Goal: Task Accomplishment & Management: Use online tool/utility

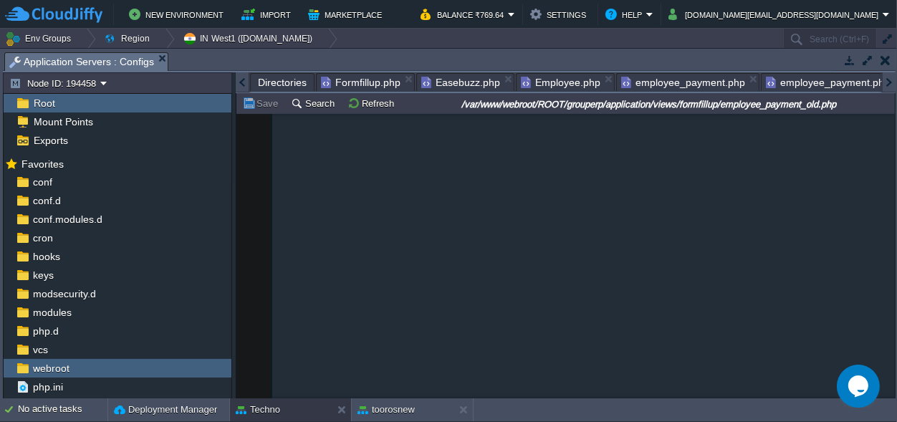
scroll to position [1520, 0]
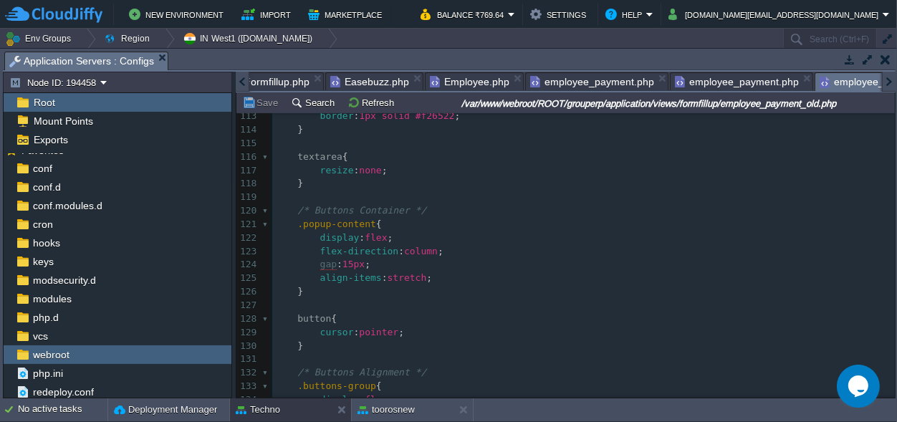
click at [239, 82] on div at bounding box center [243, 82] width 14 height 20
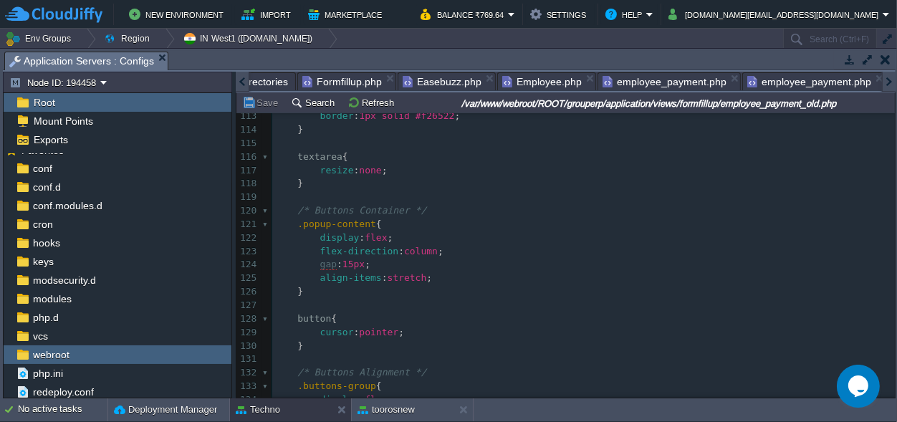
click at [239, 82] on div at bounding box center [243, 82] width 14 height 20
click at [292, 82] on span "Directories" at bounding box center [282, 81] width 49 height 17
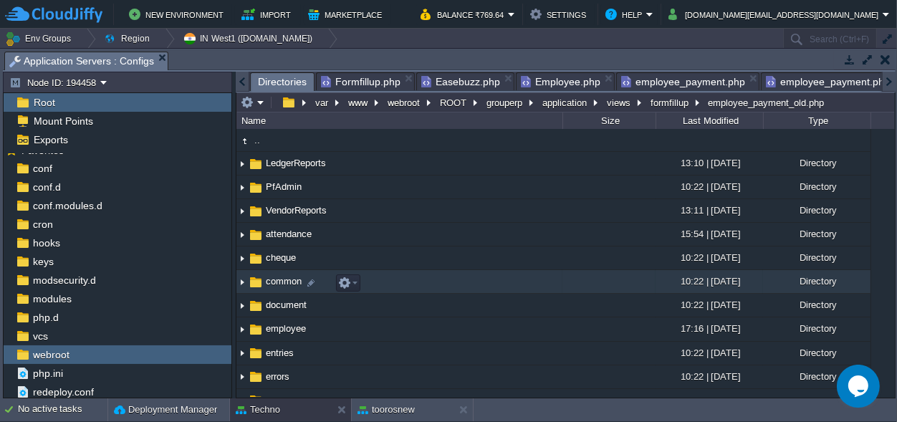
click at [242, 285] on img at bounding box center [241, 282] width 11 height 22
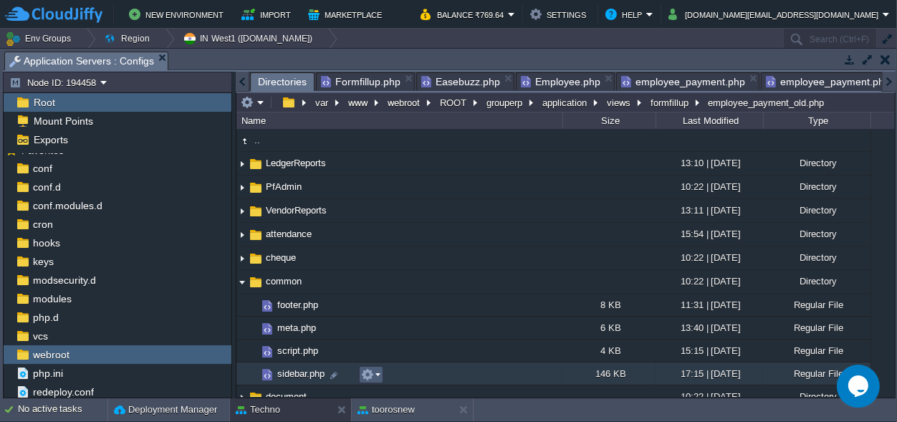
click at [378, 373] on em at bounding box center [370, 374] width 19 height 13
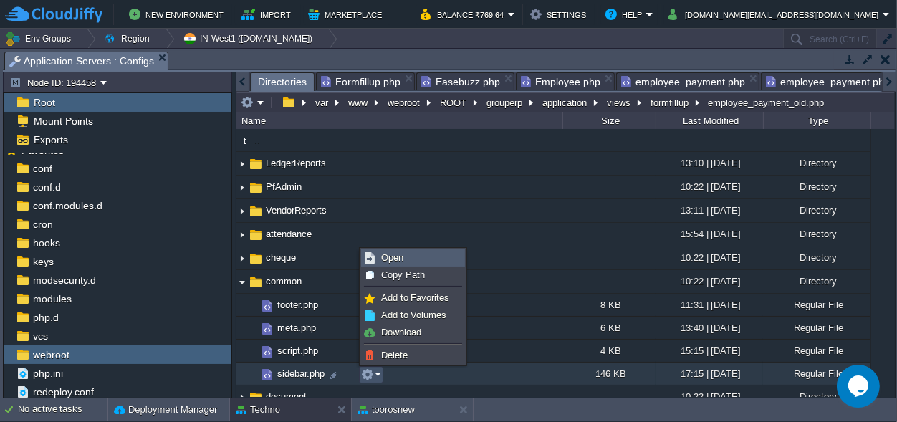
click at [387, 255] on span "Open" at bounding box center [392, 257] width 22 height 11
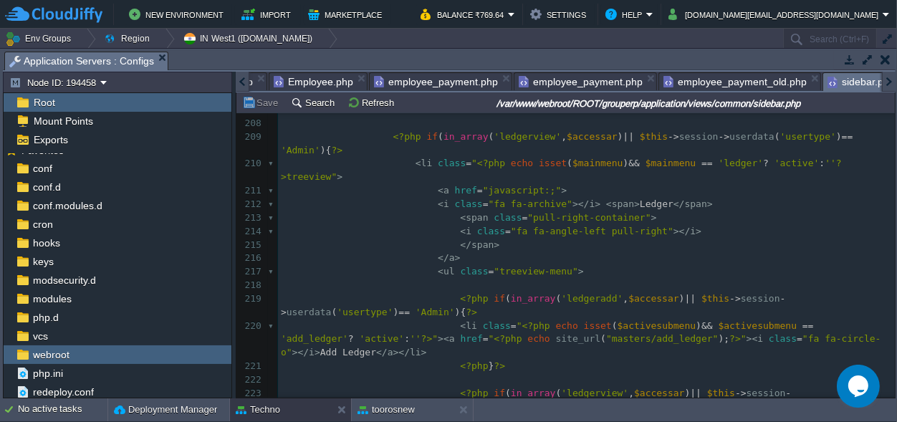
scroll to position [3547, 0]
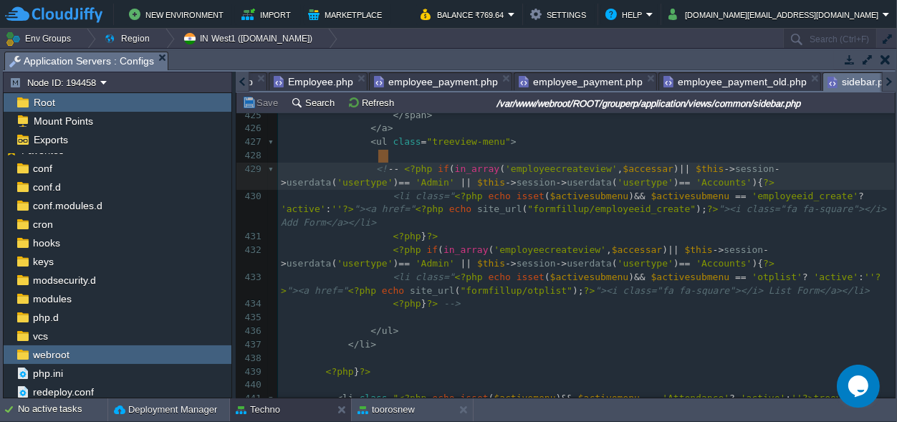
type textarea "<!--"
drag, startPoint x: 390, startPoint y: 154, endPoint x: 367, endPoint y: 154, distance: 22.9
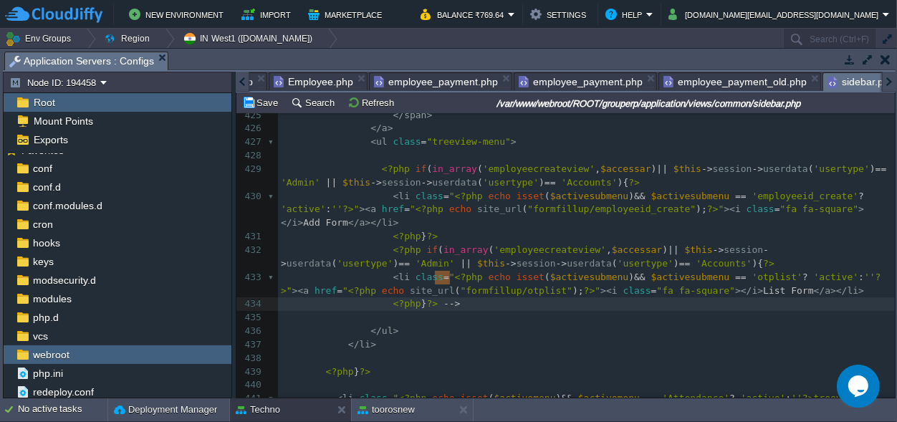
type textarea "-->"
drag, startPoint x: 459, startPoint y: 276, endPoint x: 431, endPoint y: 284, distance: 29.0
click at [269, 98] on button "Save" at bounding box center [262, 102] width 40 height 13
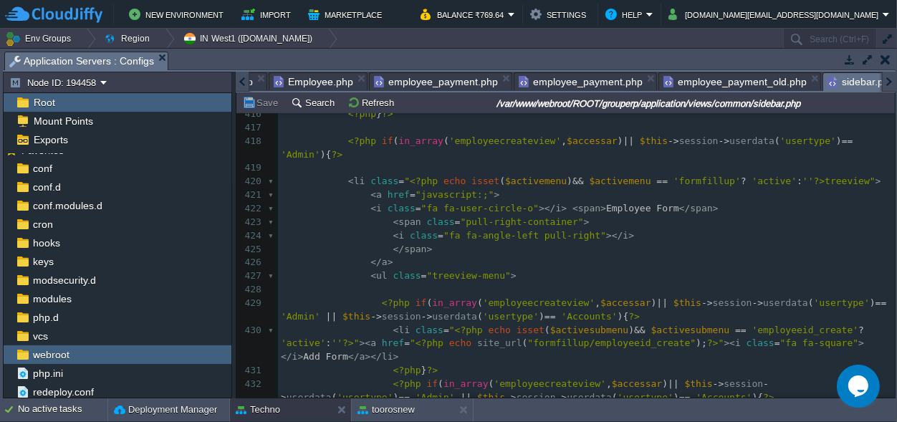
scroll to position [0, 175]
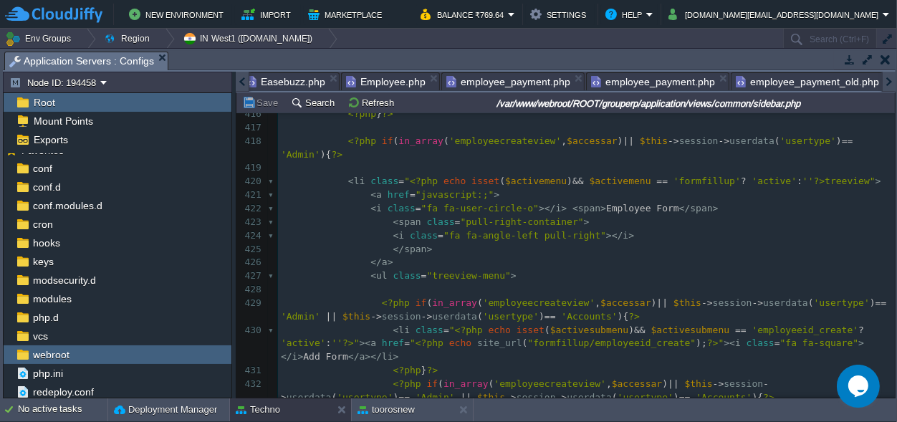
click at [239, 80] on div at bounding box center [243, 82] width 14 height 20
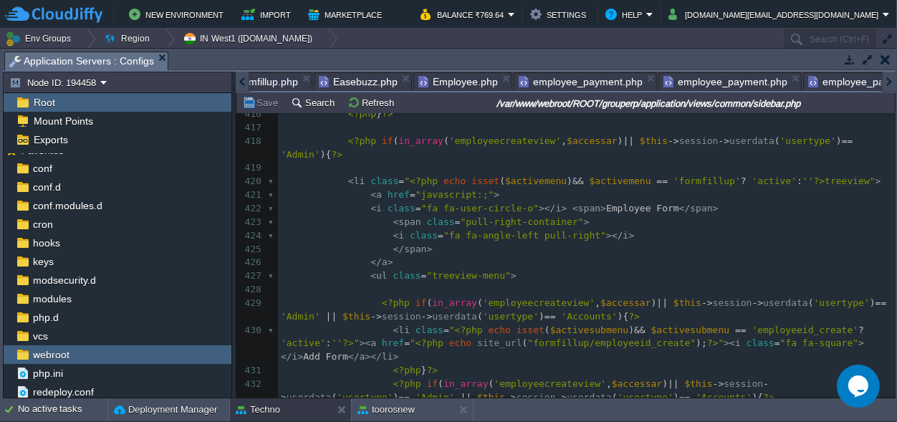
click at [239, 80] on div at bounding box center [243, 82] width 14 height 20
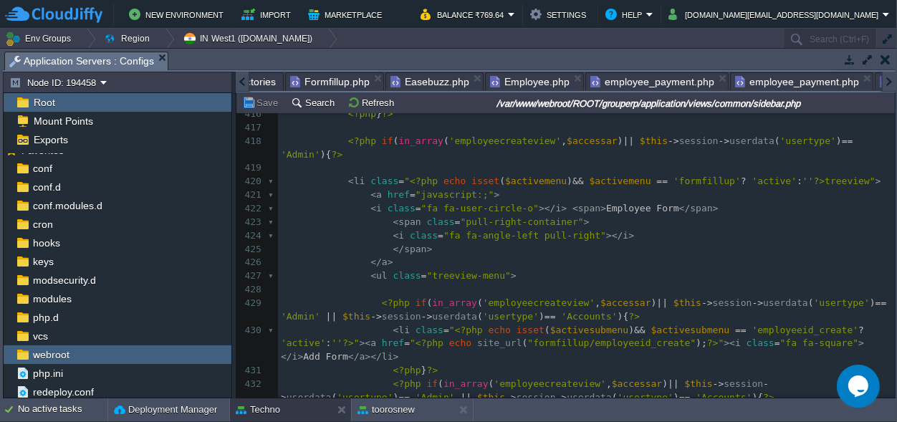
click at [239, 80] on div at bounding box center [243, 82] width 14 height 20
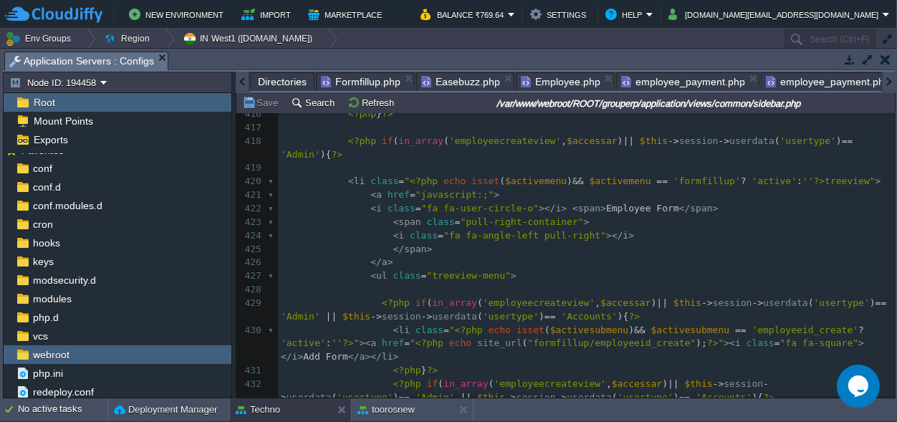
click at [239, 80] on div at bounding box center [243, 82] width 14 height 20
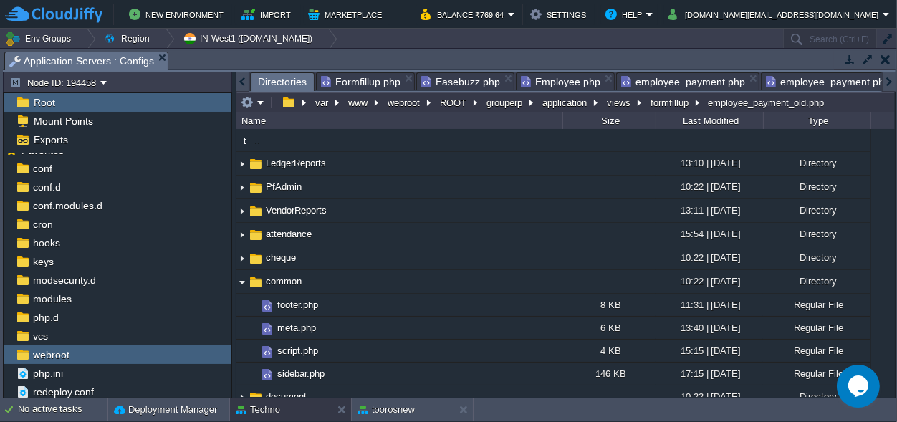
click at [274, 76] on span "Directories" at bounding box center [282, 82] width 49 height 18
click at [554, 105] on button "application" at bounding box center [565, 102] width 50 height 13
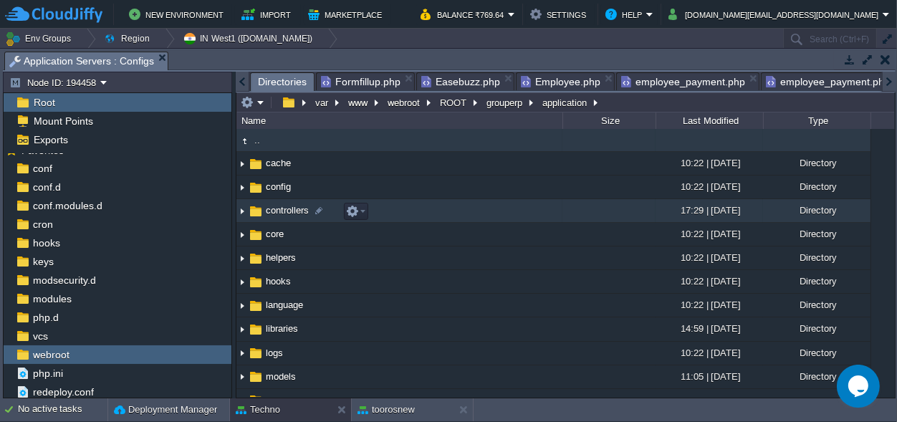
click at [288, 211] on span "controllers" at bounding box center [287, 210] width 47 height 12
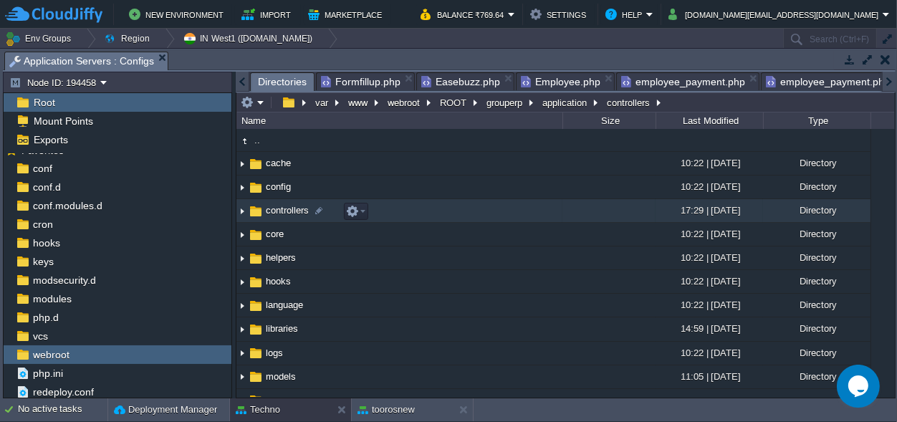
click at [288, 211] on span "controllers" at bounding box center [287, 210] width 47 height 12
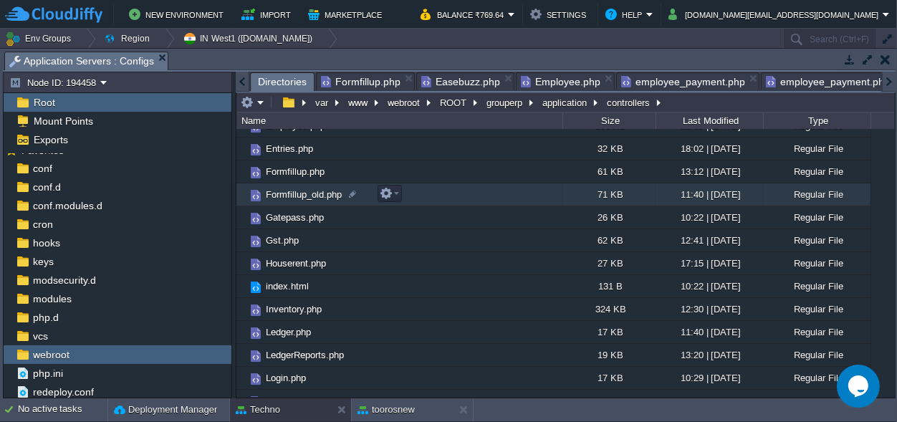
scroll to position [268, 0]
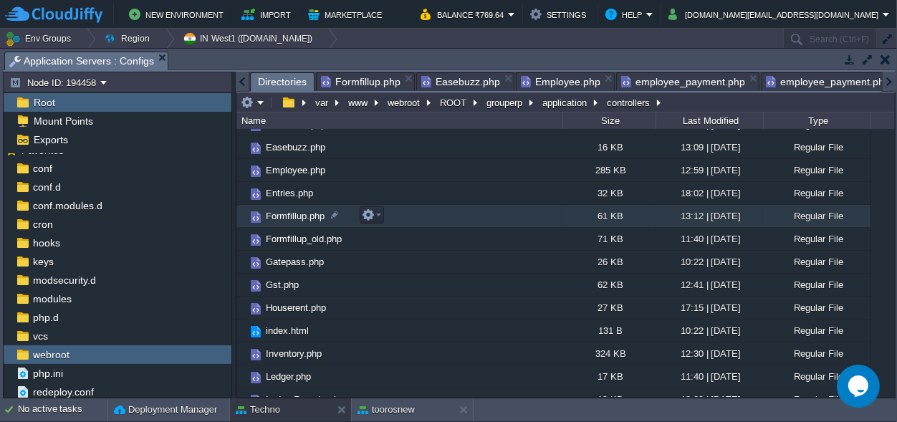
click at [289, 213] on span "Formfillup.php" at bounding box center [295, 216] width 63 height 12
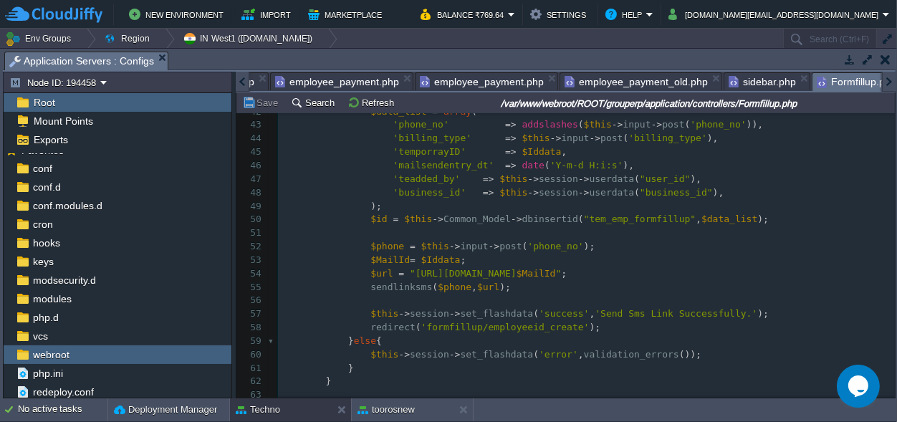
scroll to position [603, 0]
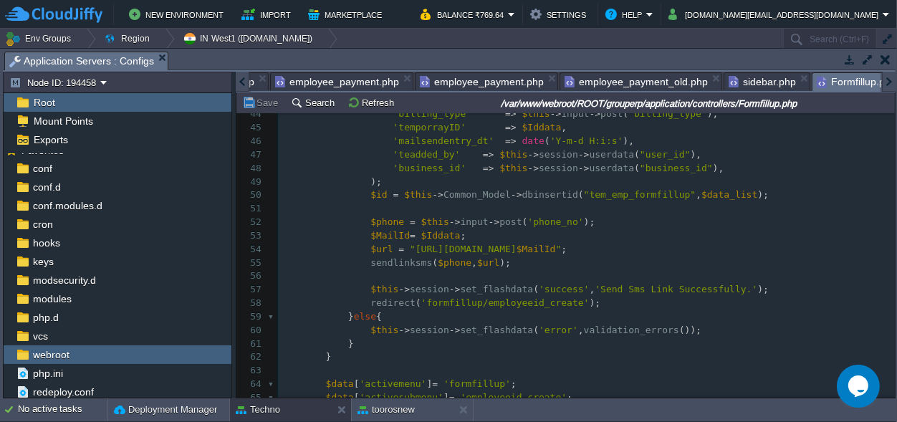
click at [585, 249] on div "1383 <?php 30 $this -> load -> view ( 'dashboard' , $data ); 31 } 32 ​ 33 publi…" at bounding box center [586, 182] width 617 height 554
type textarea "grouperp"
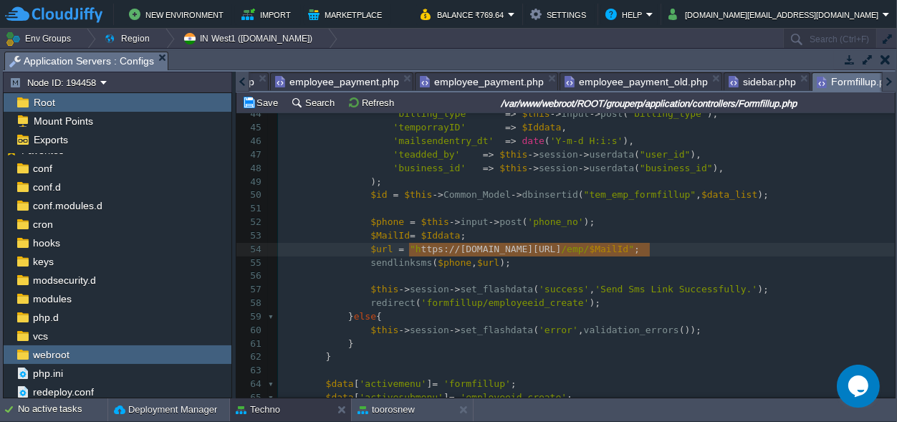
type textarea "[URL][DOMAIN_NAME]"
drag, startPoint x: 650, startPoint y: 246, endPoint x: 406, endPoint y: 251, distance: 244.4
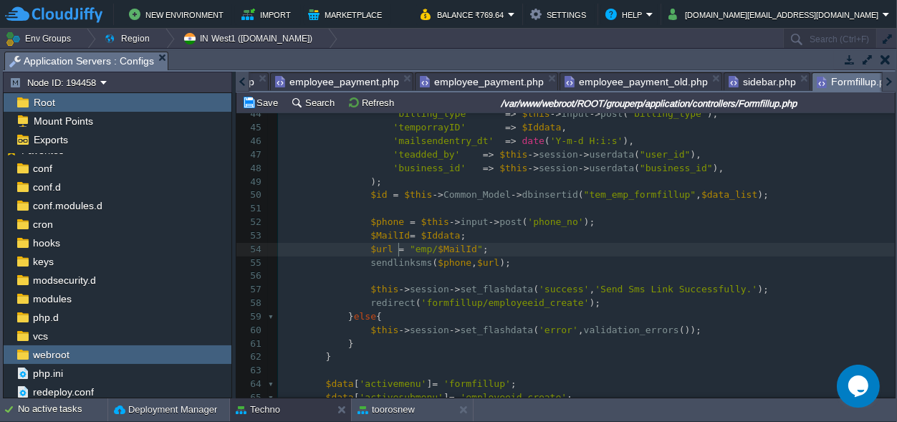
click at [404, 244] on span at bounding box center [407, 249] width 6 height 11
type textarea "site_url("
type textarea ")"
click at [262, 95] on td "Save" at bounding box center [262, 102] width 44 height 17
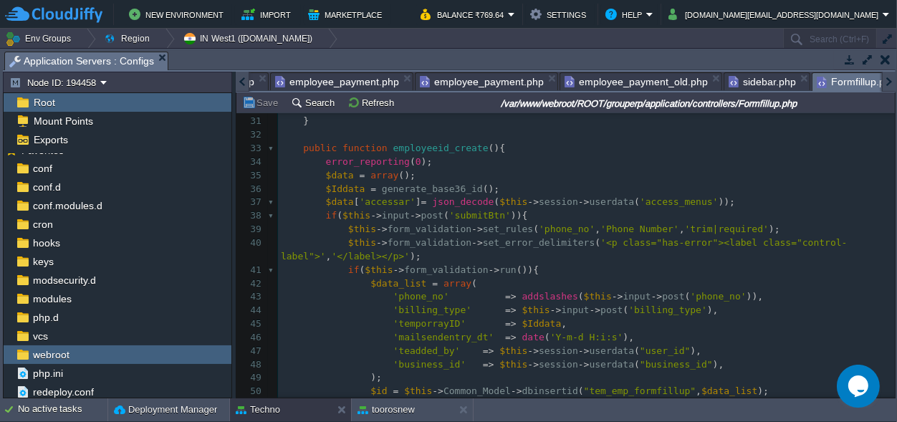
scroll to position [466, 0]
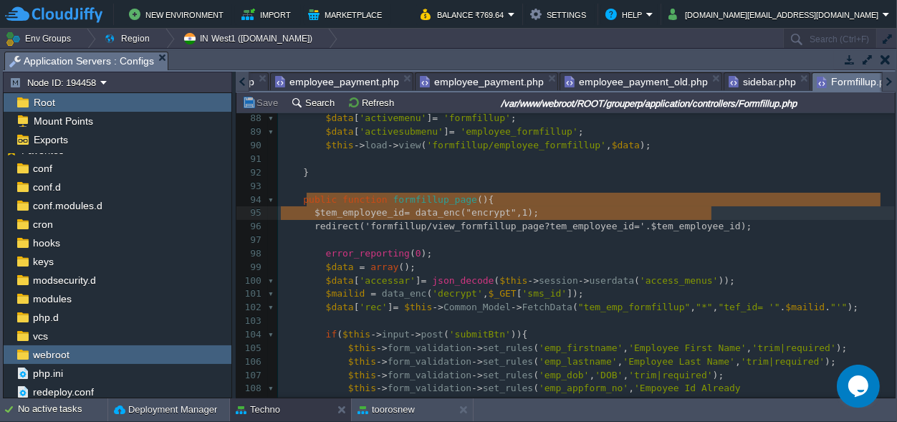
type textarea "$tem_employee_id= data_enc("encrypt", 1); redirect('formfillup/view_formfillup_…"
drag, startPoint x: 737, startPoint y: 214, endPoint x: 309, endPoint y: 199, distance: 428.1
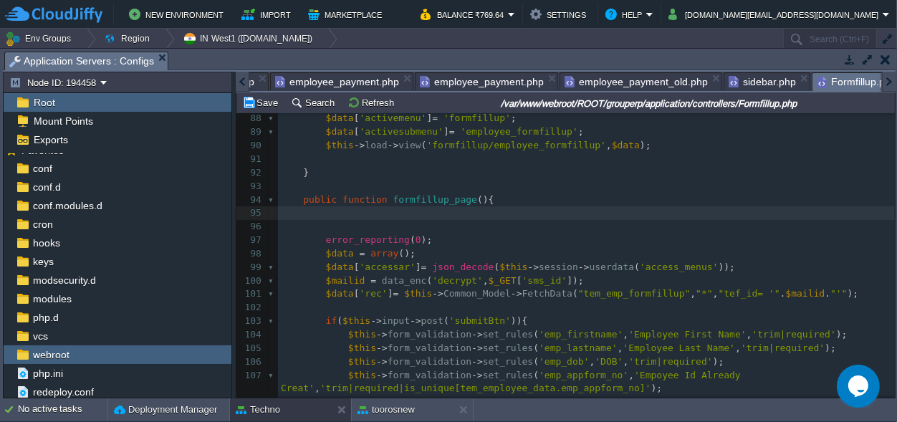
click at [316, 204] on div "xxxxxxxxxx $url = site_url ( "emp/ $MailId " ) ; 64 $data [ 'activemenu' ] = 'f…" at bounding box center [586, 192] width 617 height 837
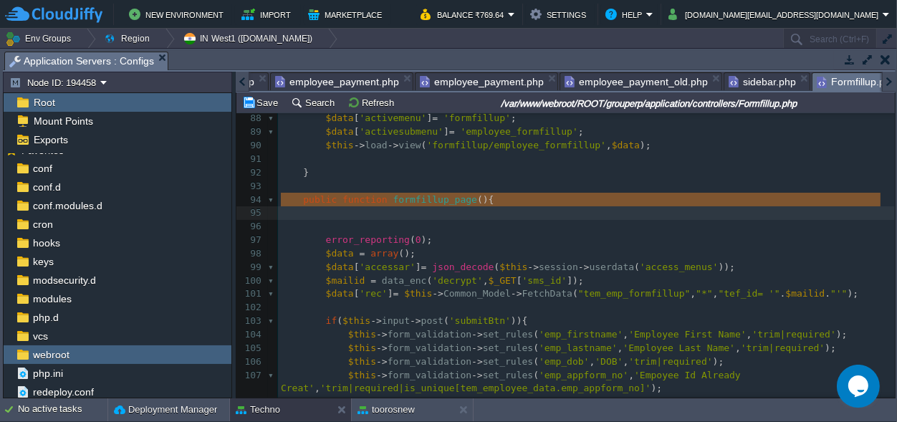
drag, startPoint x: 315, startPoint y: 208, endPoint x: 277, endPoint y: 199, distance: 39.8
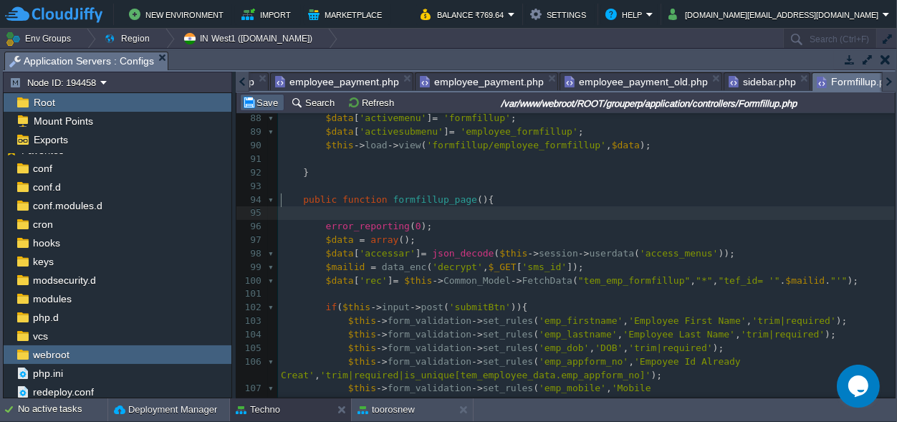
click at [266, 96] on button "Save" at bounding box center [262, 102] width 40 height 13
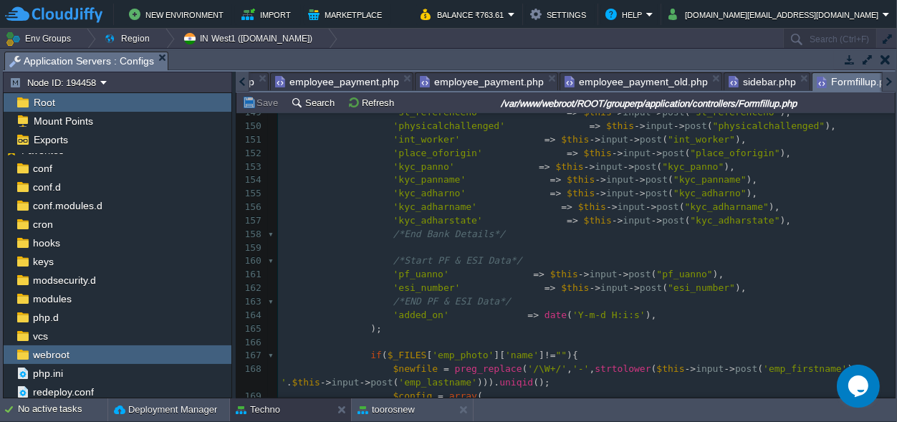
scroll to position [2010, 0]
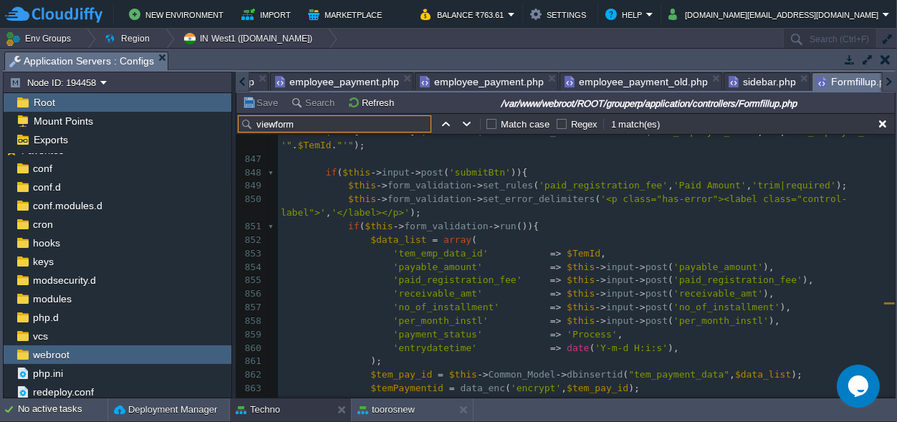
type input "viewform"
type textarea "??0"
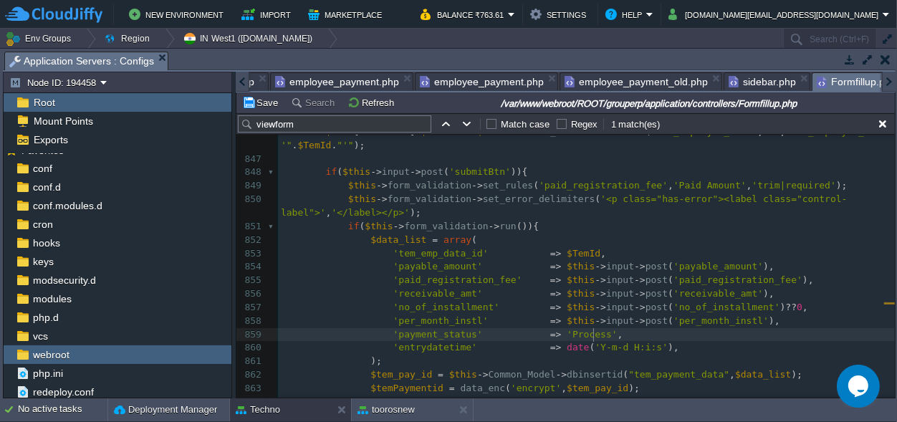
click at [730, 328] on pre "'payment_status' => 'Process' ," at bounding box center [586, 335] width 617 height 14
type textarea "??0"
click at [253, 97] on button "Save" at bounding box center [262, 102] width 40 height 13
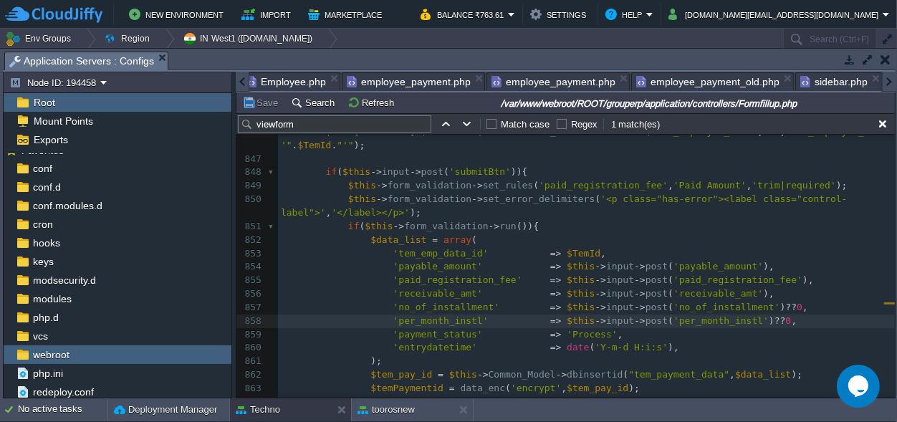
click at [244, 82] on div at bounding box center [243, 82] width 14 height 20
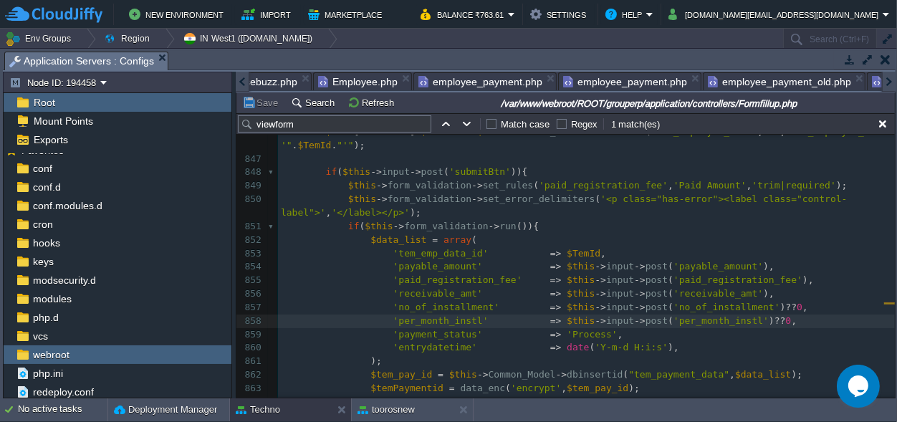
click at [244, 82] on div at bounding box center [243, 82] width 14 height 20
click at [244, 87] on div at bounding box center [243, 82] width 14 height 20
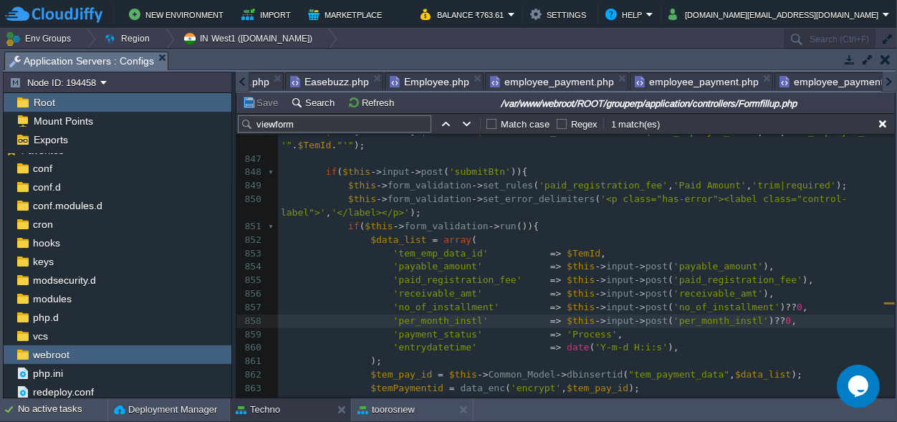
click at [244, 87] on div at bounding box center [243, 82] width 14 height 20
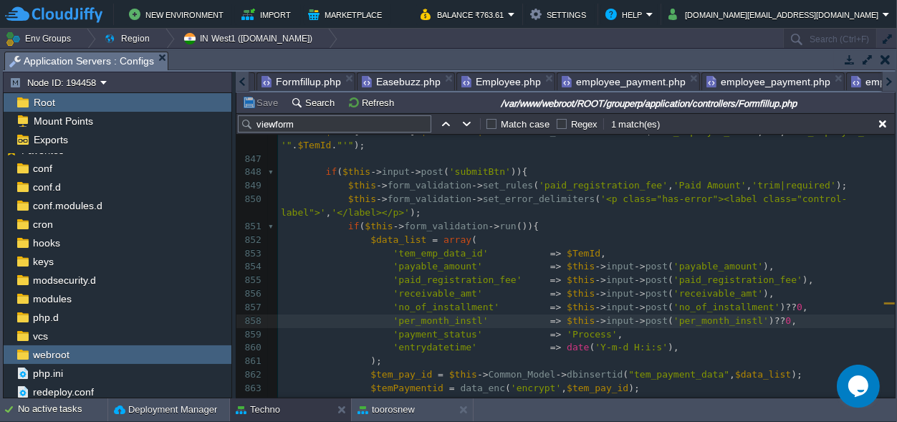
scroll to position [0, 0]
click at [244, 87] on div at bounding box center [243, 82] width 14 height 20
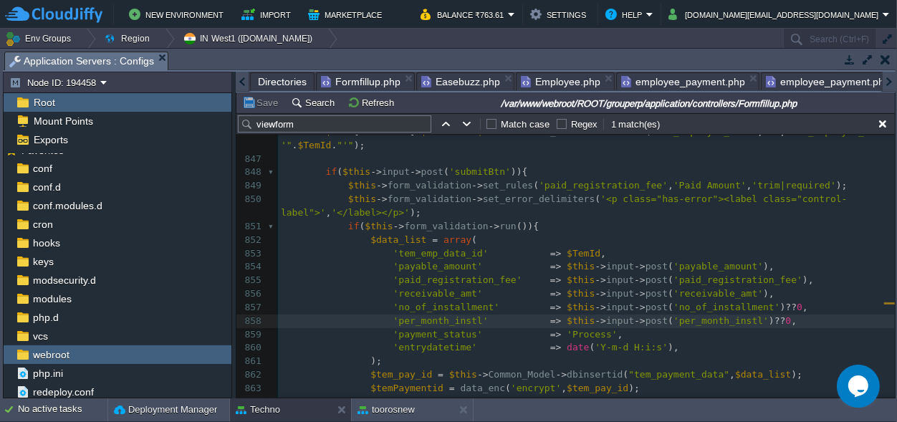
scroll to position [268, 0]
click at [275, 83] on span "Directories" at bounding box center [282, 81] width 49 height 17
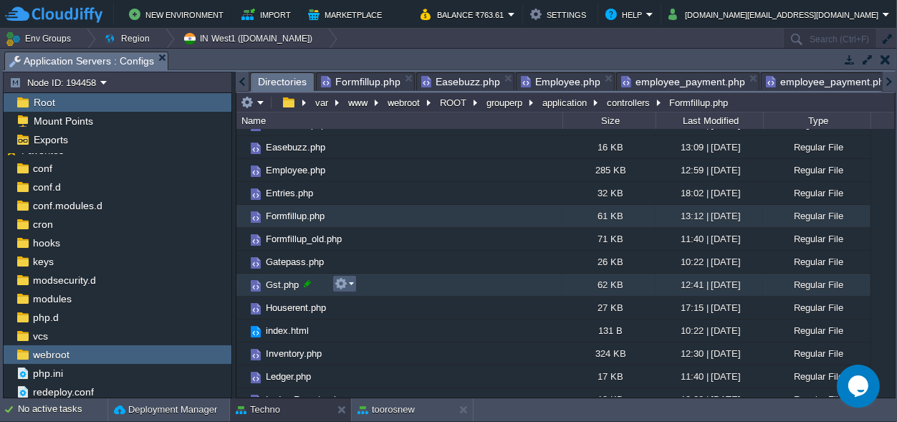
scroll to position [0, 0]
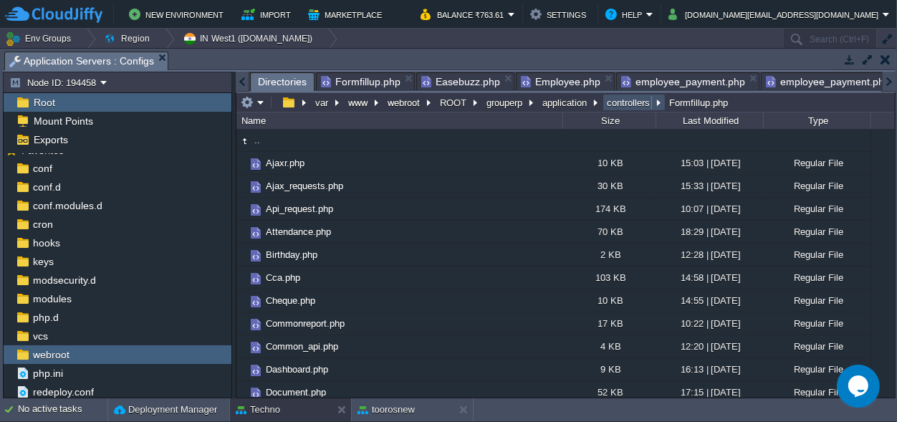
click at [626, 102] on button "controllers" at bounding box center [629, 102] width 49 height 13
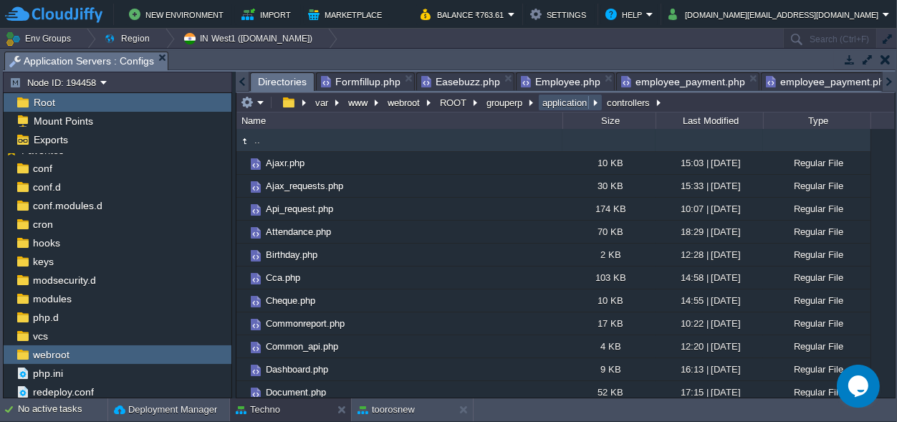
click at [579, 102] on button "application" at bounding box center [565, 102] width 50 height 13
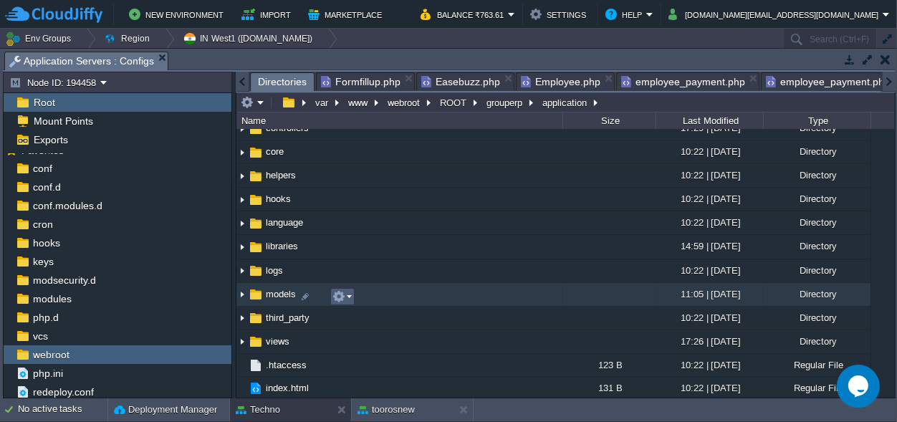
scroll to position [87, 0]
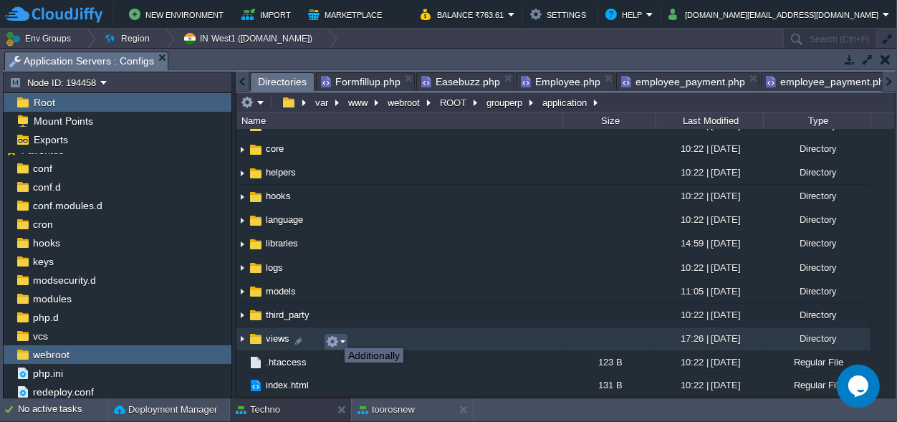
click at [334, 335] on button "button" at bounding box center [332, 341] width 13 height 13
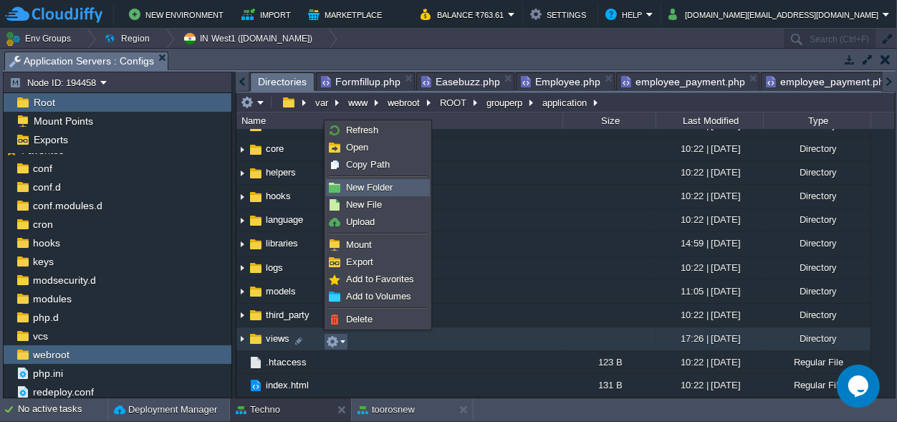
click at [389, 186] on span "New Folder" at bounding box center [369, 187] width 47 height 11
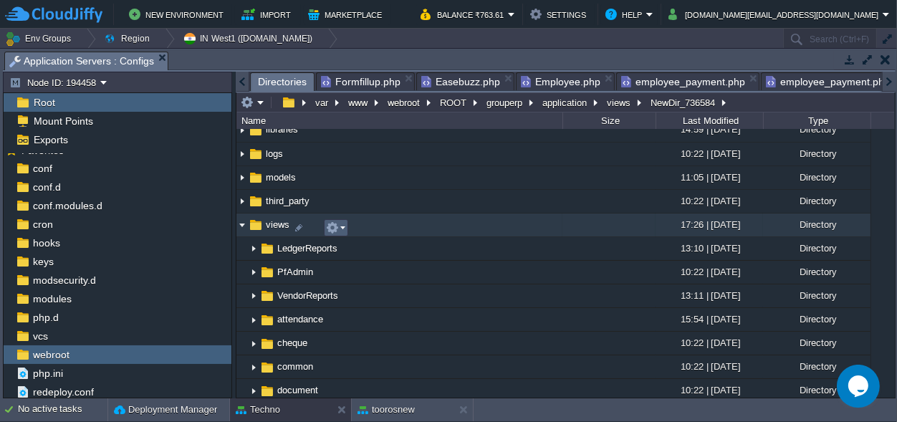
scroll to position [133, 0]
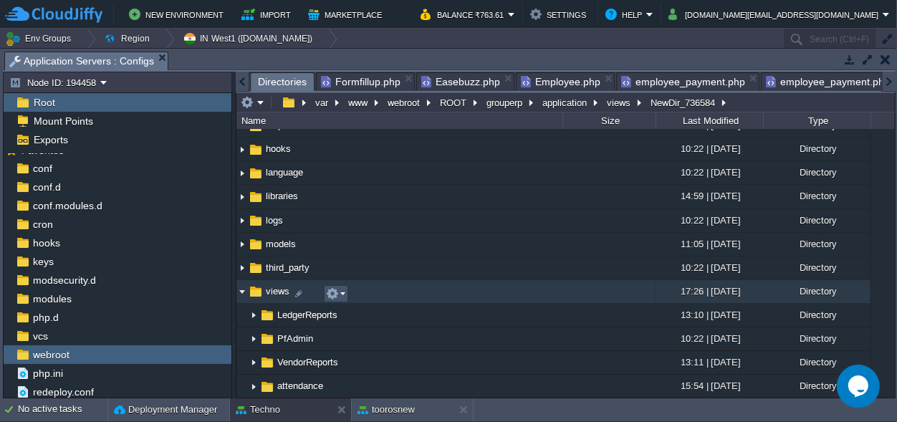
click at [336, 292] on button "button" at bounding box center [332, 293] width 13 height 13
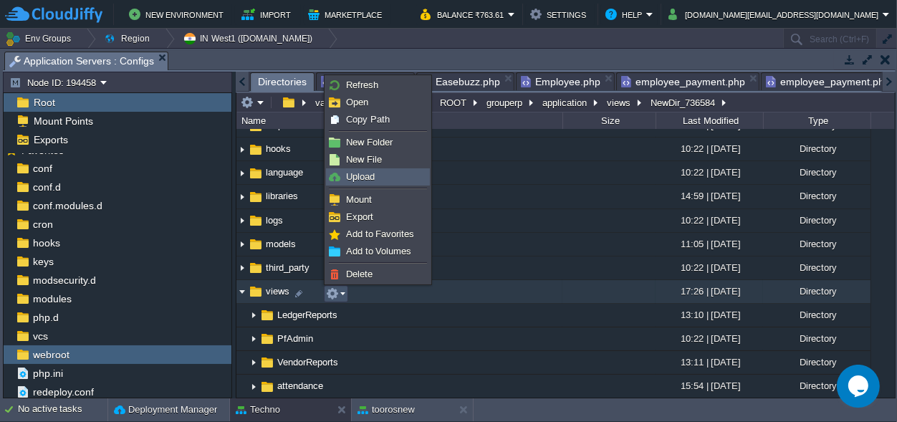
click at [370, 170] on link "Upload" at bounding box center [378, 177] width 102 height 16
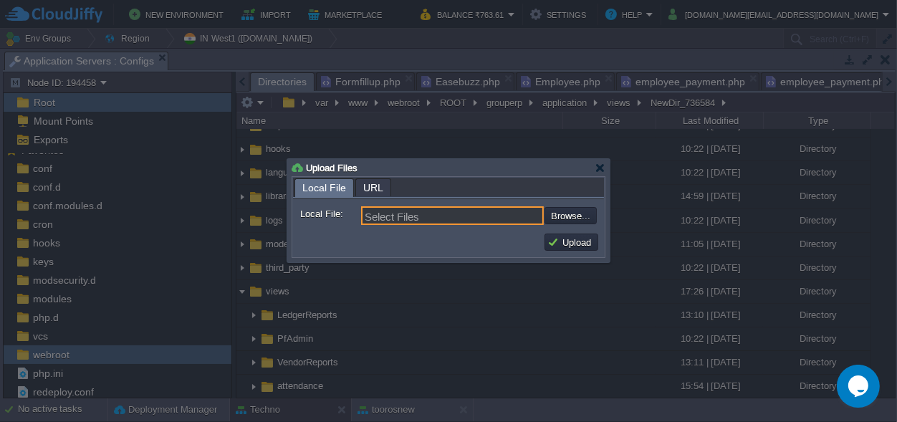
click at [436, 217] on input "Select Files" at bounding box center [452, 215] width 183 height 19
click at [423, 214] on input "Select Files" at bounding box center [452, 215] width 183 height 19
click at [419, 214] on input "Select Files" at bounding box center [452, 215] width 183 height 19
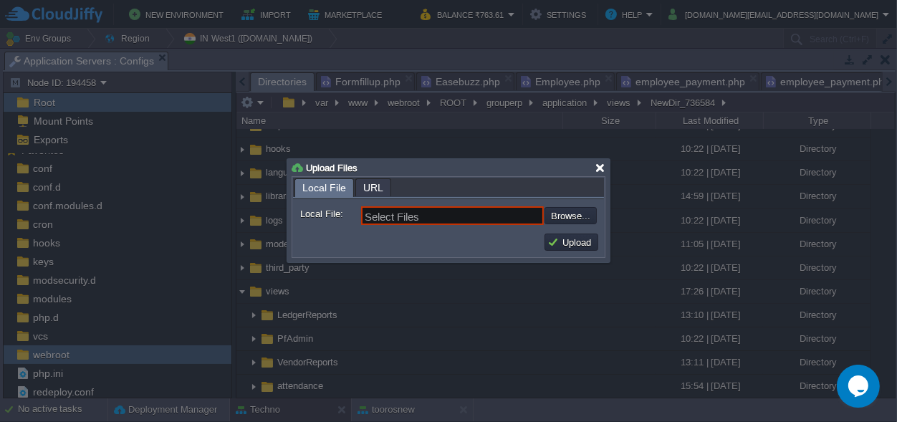
click at [596, 167] on div at bounding box center [600, 168] width 11 height 11
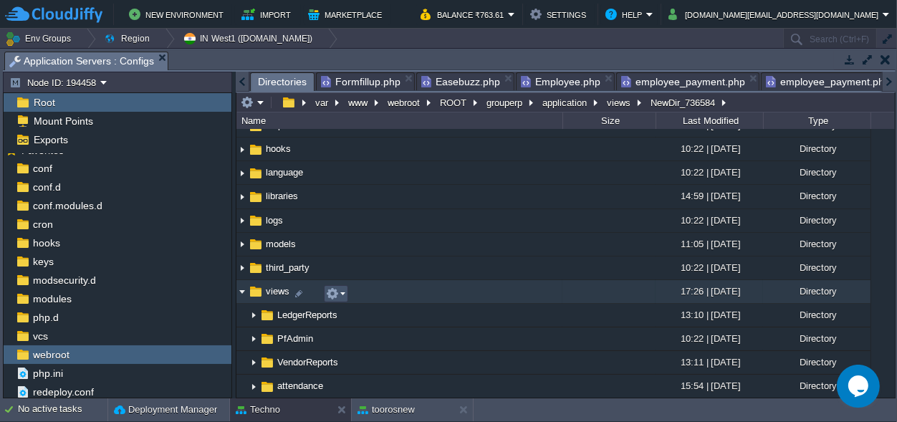
click at [335, 293] on button "button" at bounding box center [332, 293] width 13 height 13
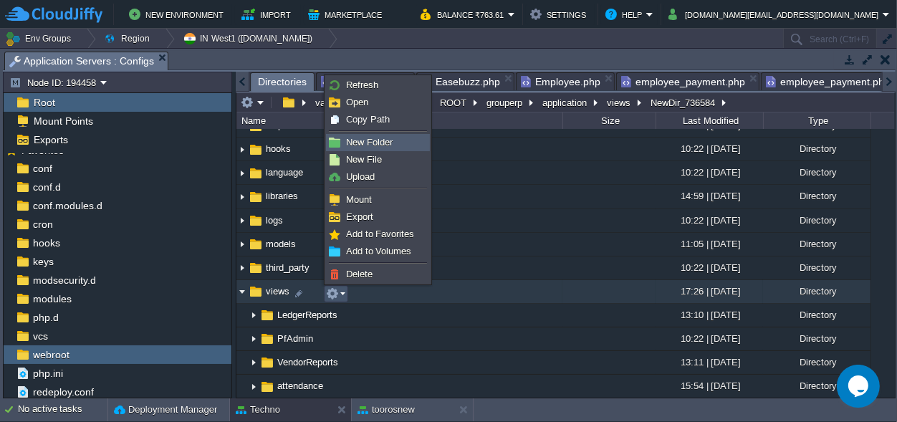
click at [343, 140] on link "New Folder" at bounding box center [378, 143] width 102 height 16
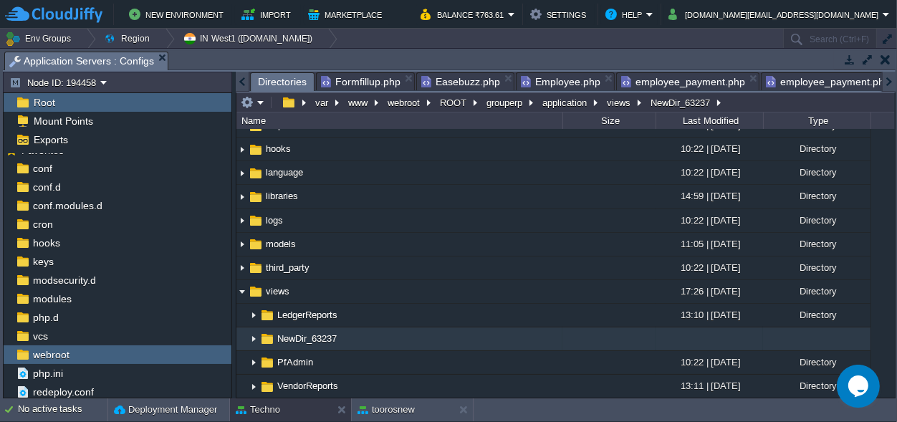
scroll to position [333, 0]
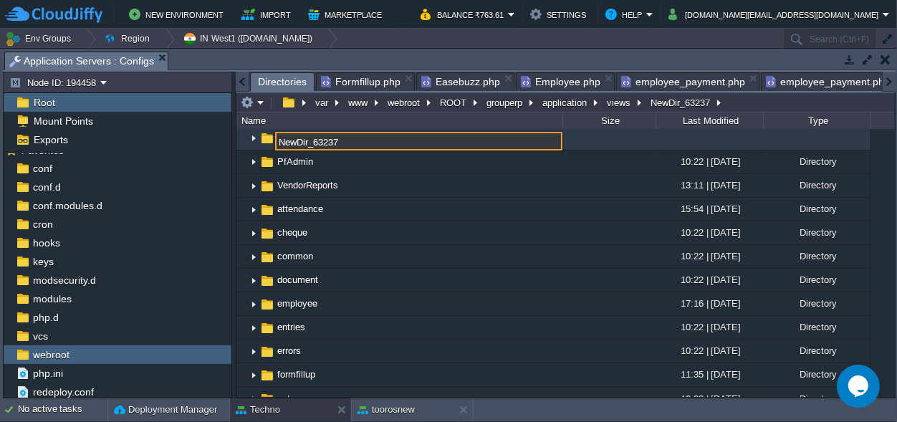
paste input "Easebuzz"
type input "Easebuzz"
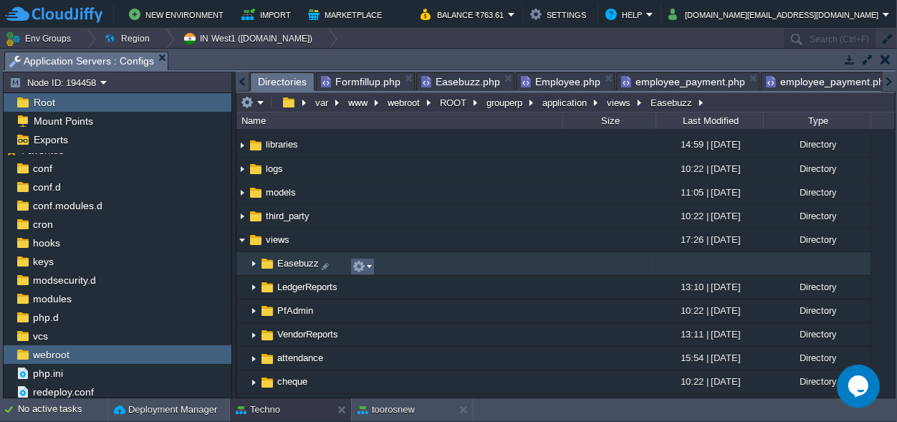
click at [365, 264] on button "button" at bounding box center [359, 266] width 13 height 13
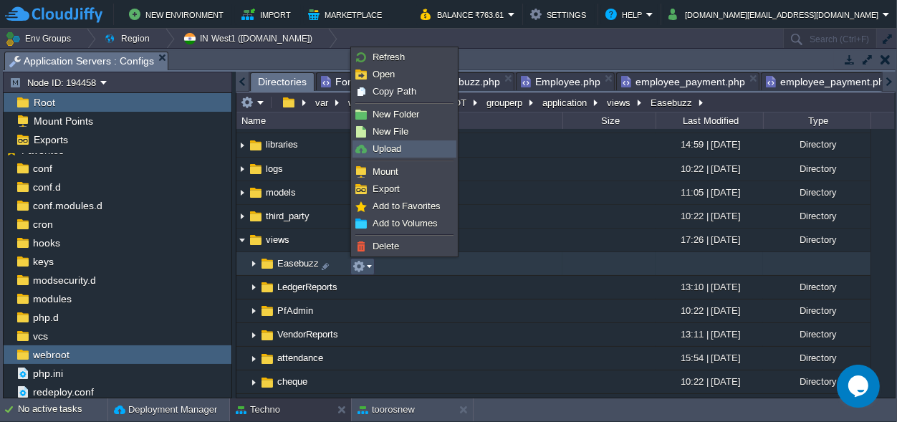
click at [402, 156] on link "Upload" at bounding box center [404, 149] width 102 height 16
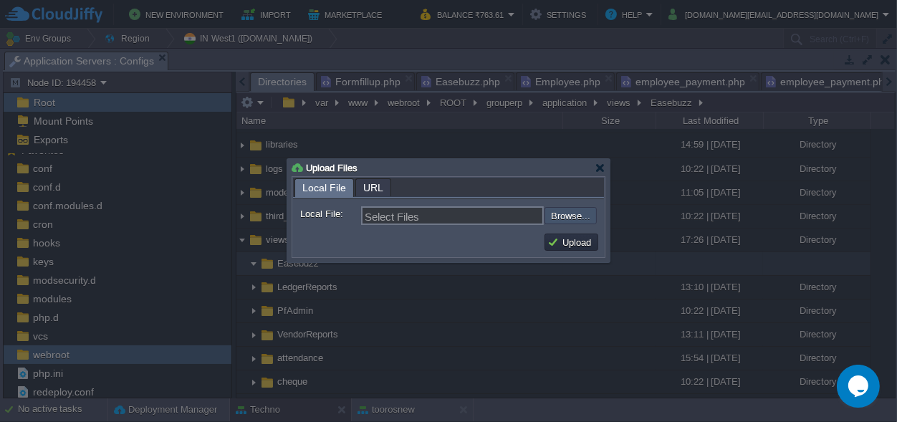
click at [563, 214] on input "file" at bounding box center [506, 215] width 181 height 17
type input "C:\fakepath\easebuzz_failure.php"
type input "easebuzz_failure.php, easebuzz_success.php"
click at [569, 239] on button "Upload" at bounding box center [572, 242] width 48 height 13
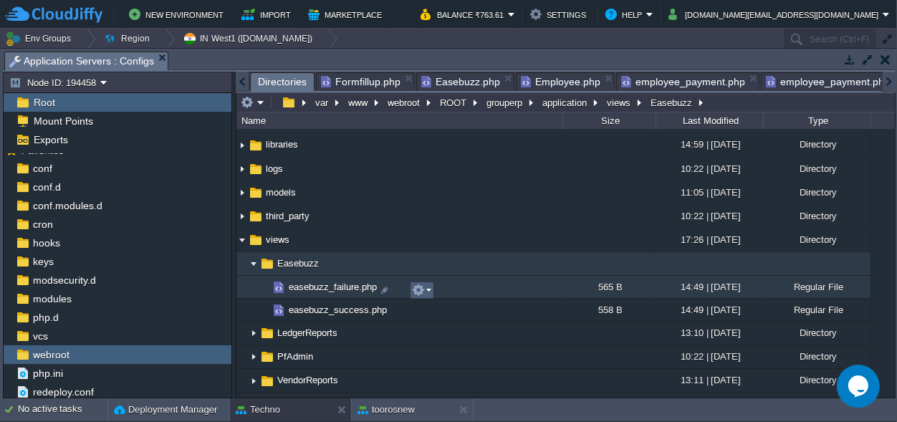
click at [429, 285] on em at bounding box center [421, 290] width 19 height 13
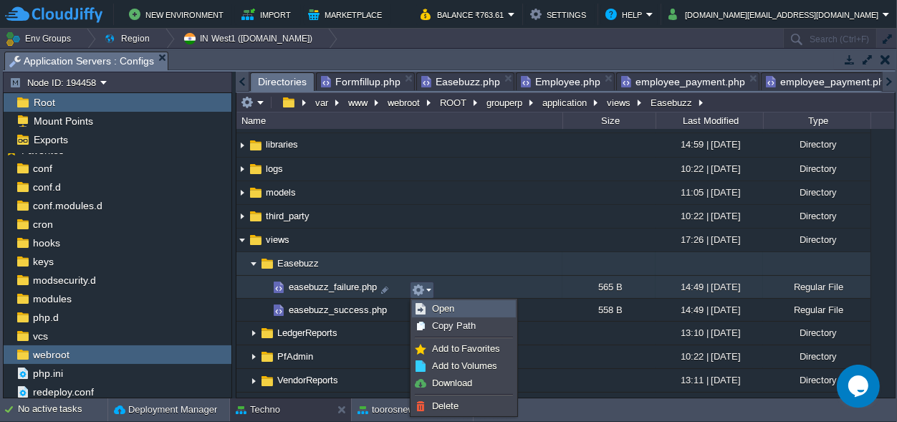
click at [429, 310] on link "Open" at bounding box center [464, 309] width 102 height 16
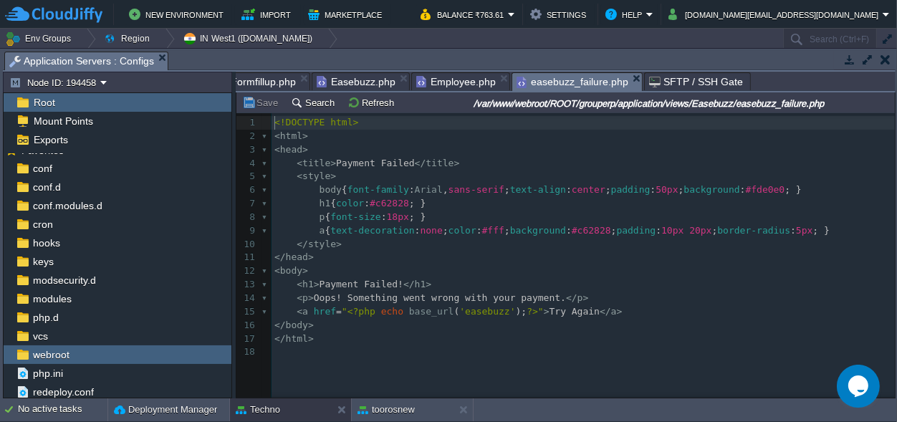
scroll to position [0, 0]
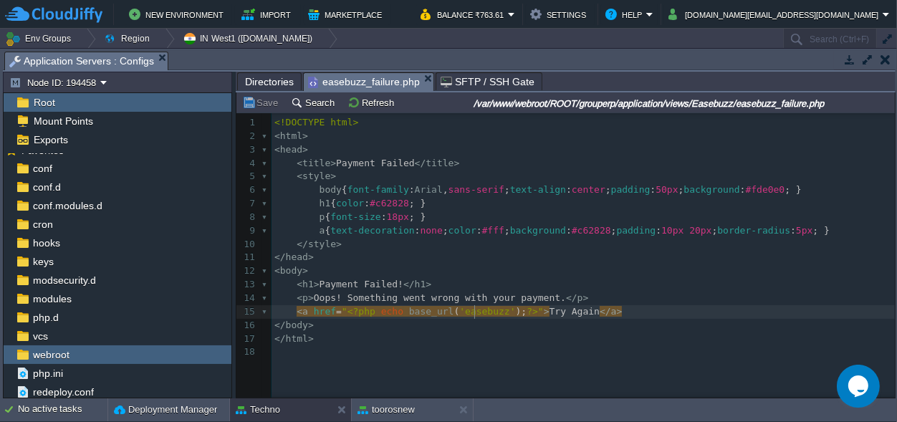
type textarea "easebuzz"
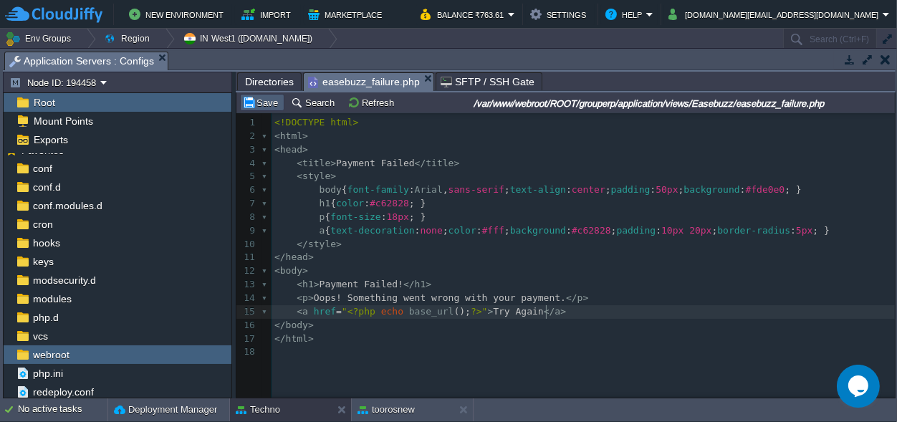
click at [267, 106] on button "Save" at bounding box center [262, 102] width 40 height 13
click at [257, 77] on span "Directories" at bounding box center [269, 81] width 49 height 17
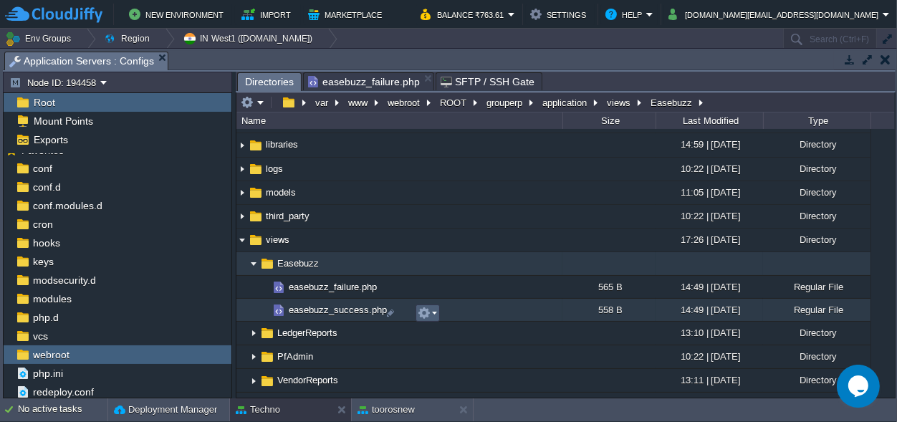
click at [431, 310] on em at bounding box center [427, 313] width 19 height 13
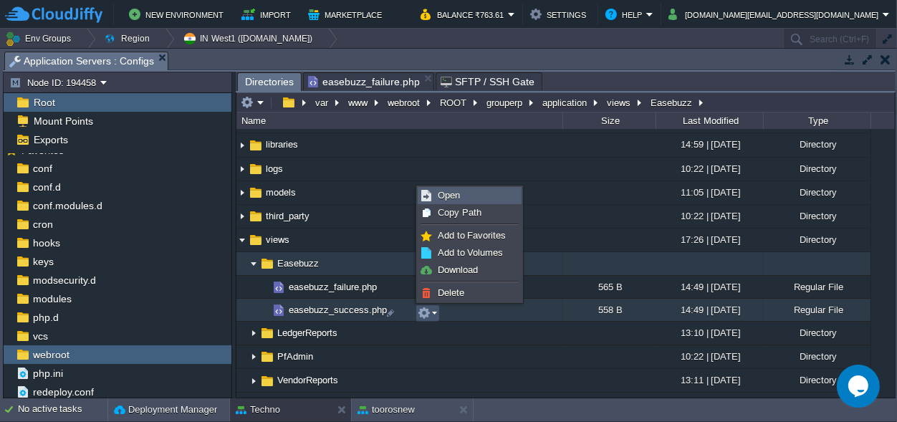
click at [454, 193] on span "Open" at bounding box center [449, 195] width 22 height 11
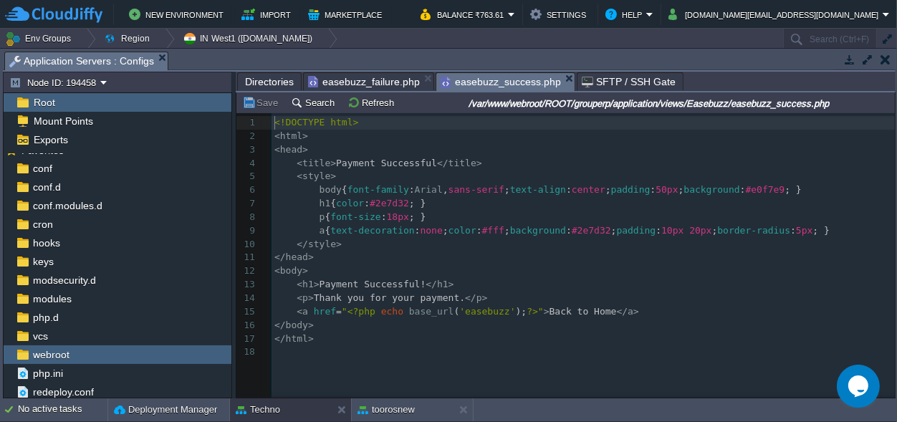
scroll to position [5, 0]
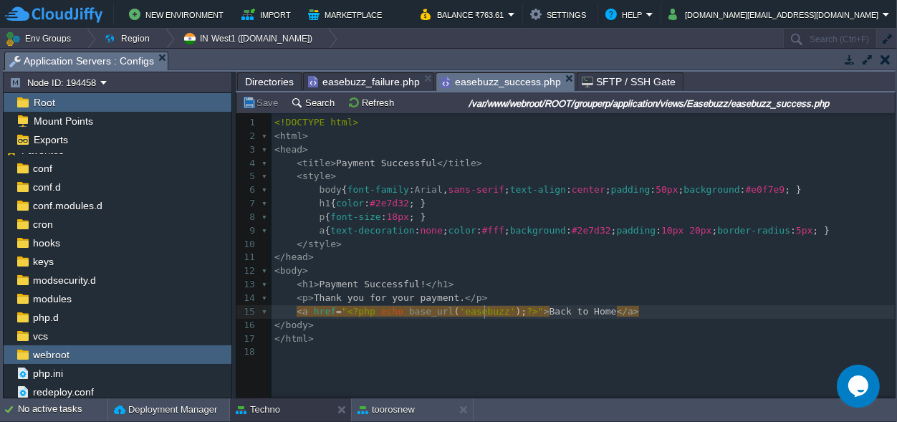
type textarea "easebuzz"
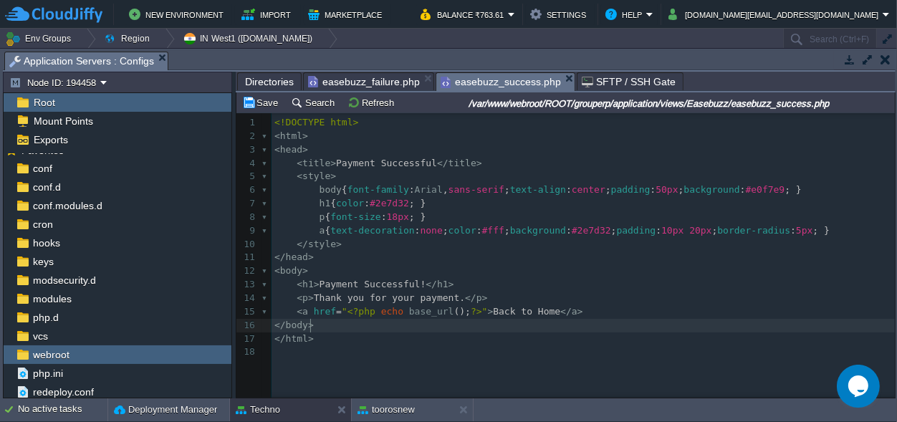
click at [625, 319] on pre "</ body >" at bounding box center [589, 326] width 635 height 14
click at [262, 105] on button "Save" at bounding box center [262, 102] width 40 height 13
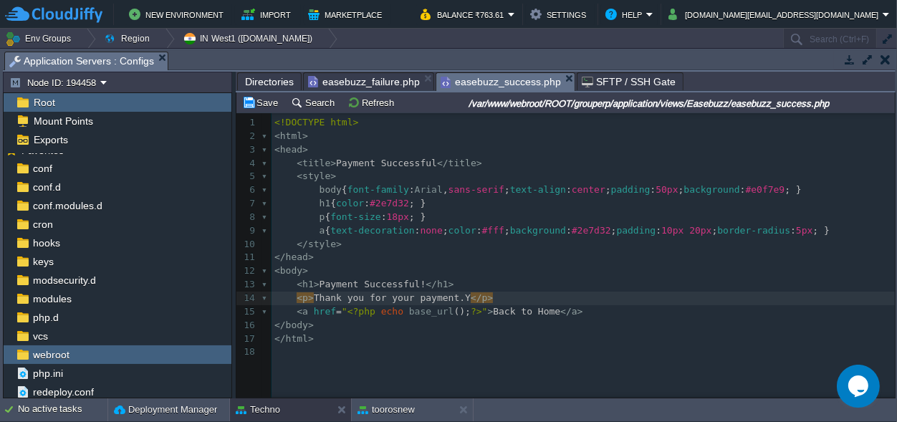
type textarea "Yo"
type textarea "Yout"
type textarea "r Employee ID Created Successfully"
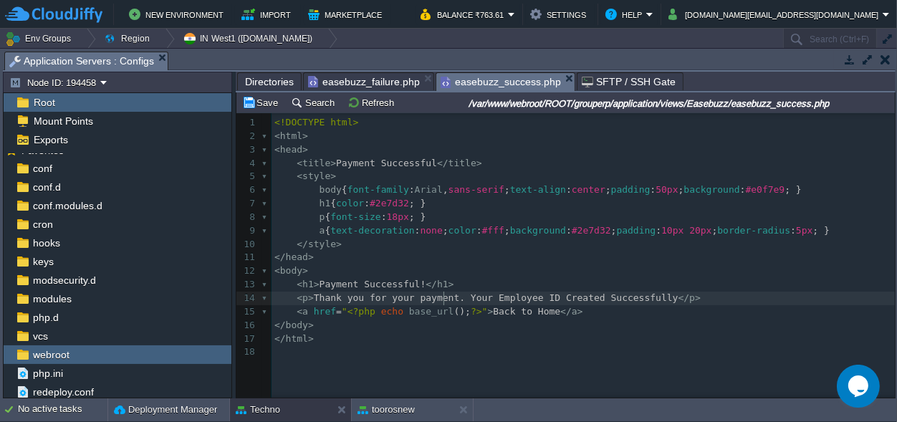
scroll to position [0, 0]
click at [453, 296] on span "Thank you for your payment. Your Employee ID Created Successfully" at bounding box center [496, 297] width 365 height 11
click at [252, 97] on button "Save" at bounding box center [262, 102] width 40 height 13
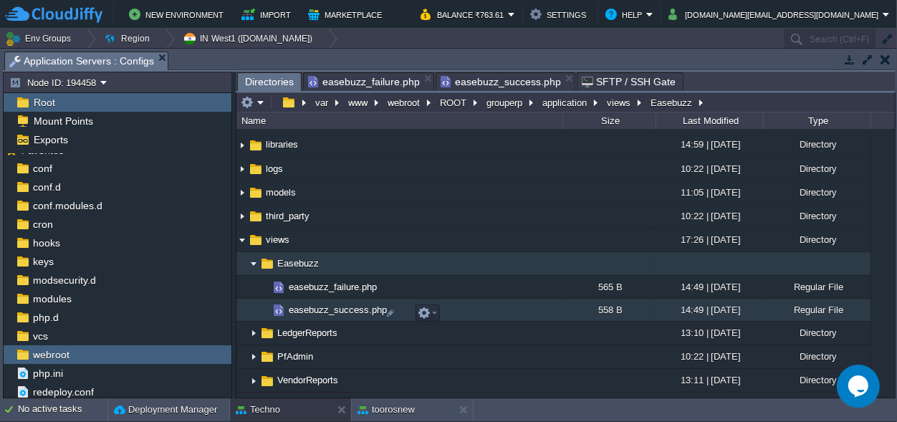
click at [264, 83] on span "Directories" at bounding box center [269, 82] width 49 height 18
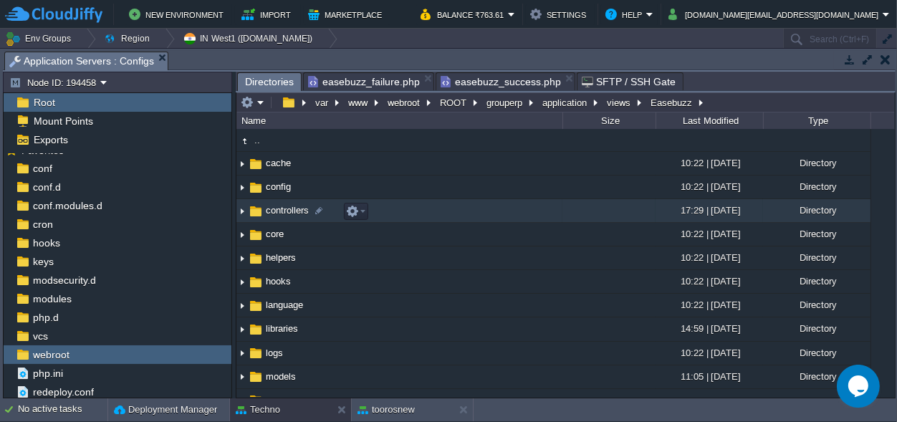
click at [292, 209] on span "controllers" at bounding box center [287, 210] width 47 height 12
click at [273, 211] on span "controllers" at bounding box center [287, 210] width 47 height 12
click at [292, 209] on span "controllers" at bounding box center [287, 210] width 47 height 12
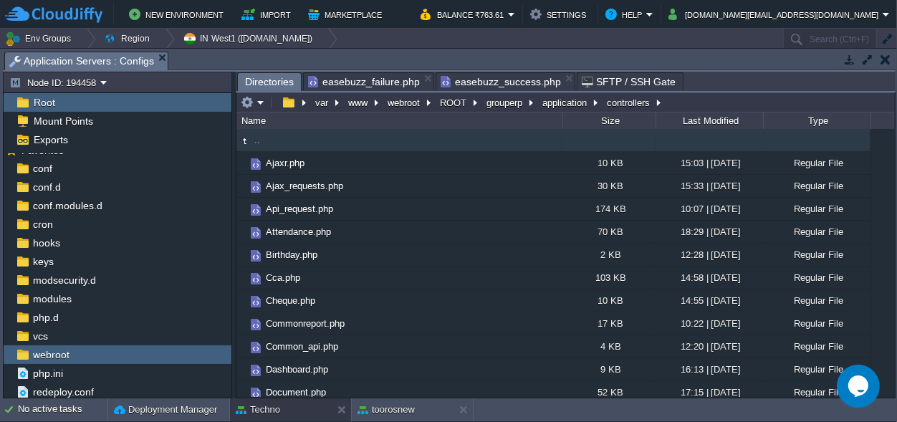
scroll to position [201, 0]
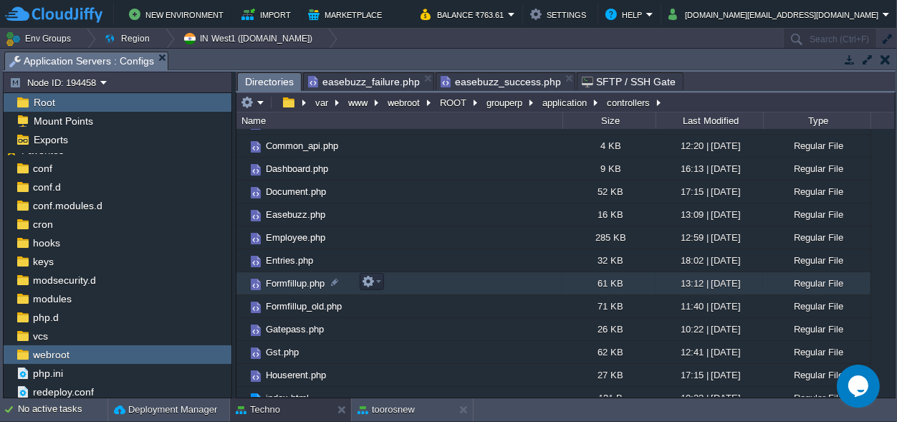
click at [292, 285] on span "Formfillup.php" at bounding box center [295, 283] width 63 height 12
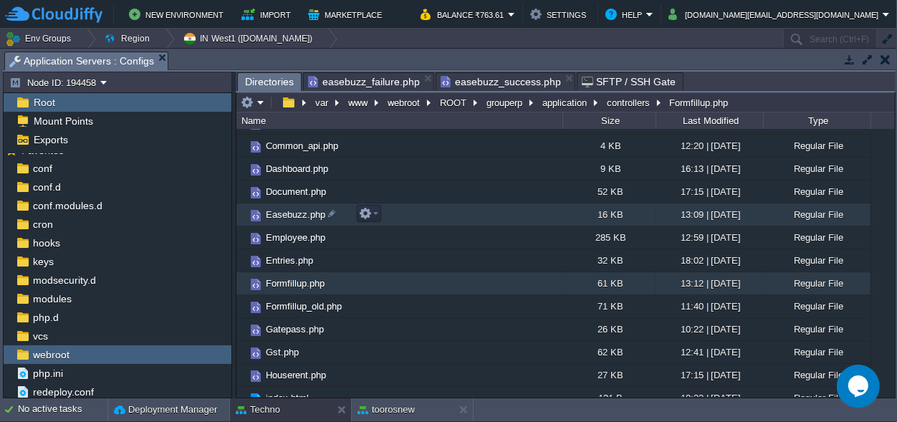
click at [288, 214] on span "Easebuzz.php" at bounding box center [296, 215] width 64 height 12
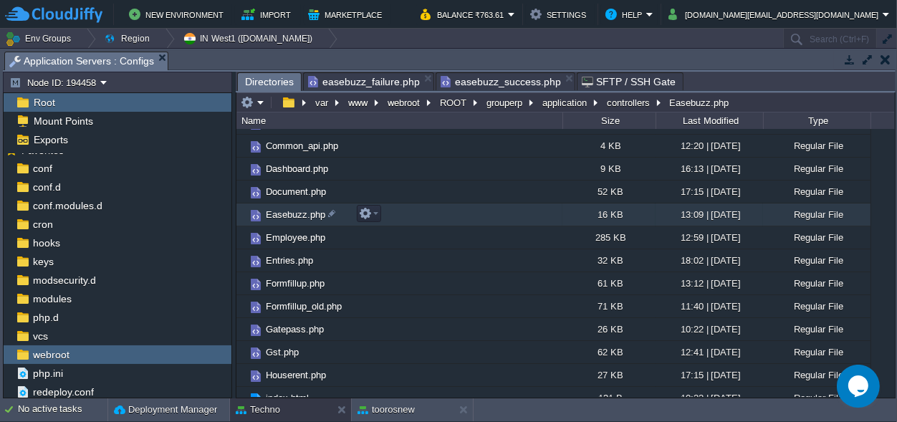
click at [288, 214] on span "Easebuzz.php" at bounding box center [296, 215] width 64 height 12
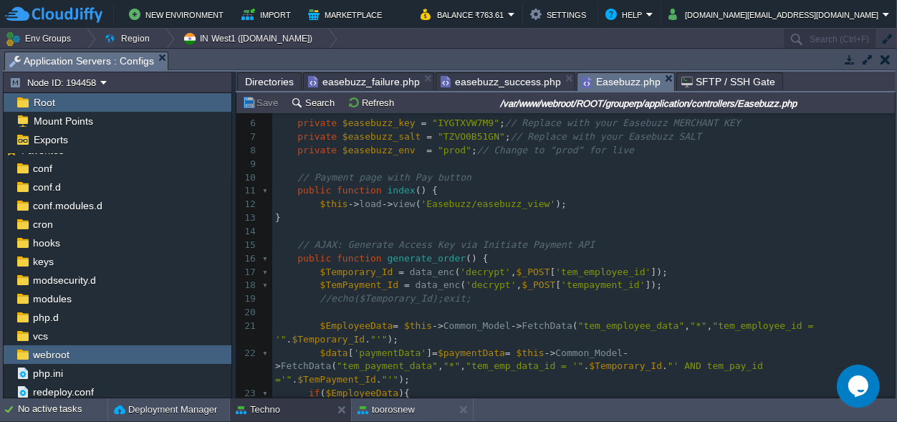
scroll to position [1, 0]
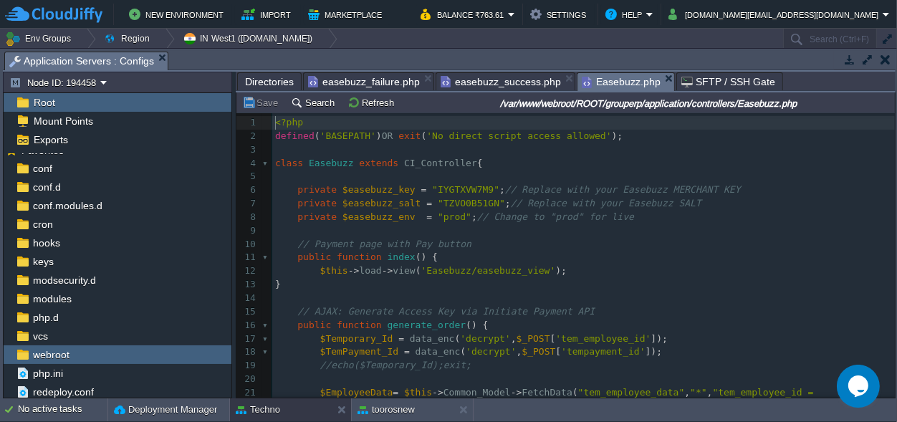
click at [474, 85] on span "easebuzz_success.php" at bounding box center [501, 81] width 120 height 17
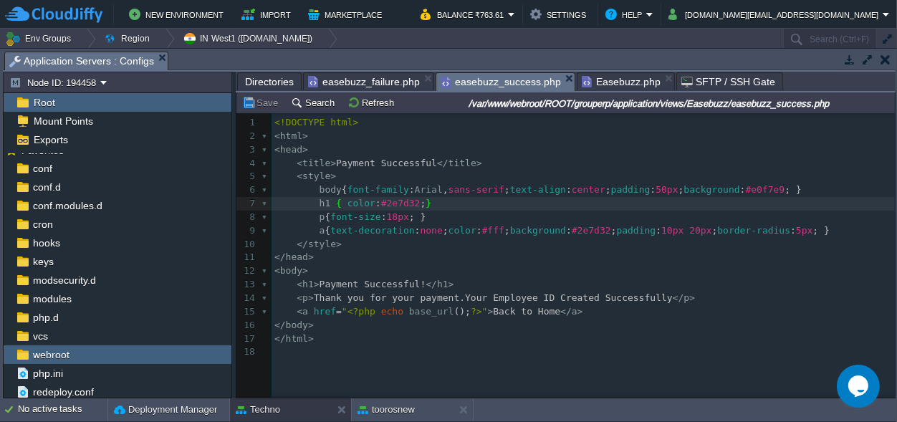
type textarea "<!DOCTYPE html> <html> <head> <title>Payment Successful</title> <style> body { …"
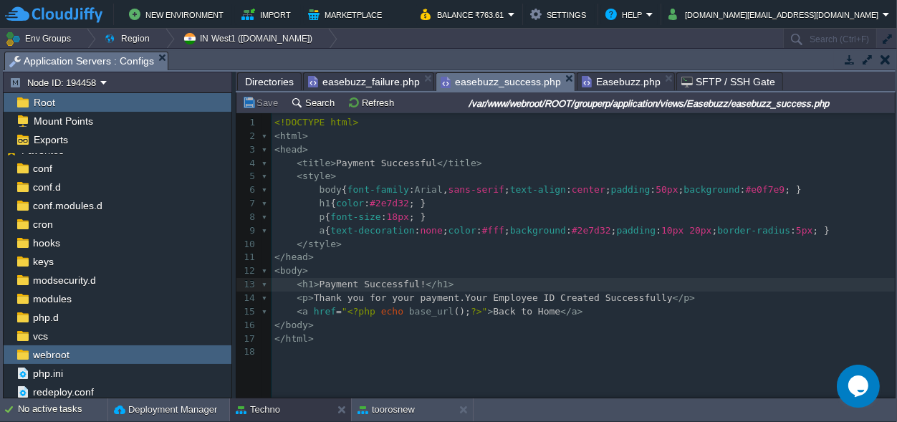
scroll to position [1, 0]
click at [596, 76] on span "Easebuzz.php" at bounding box center [621, 81] width 79 height 17
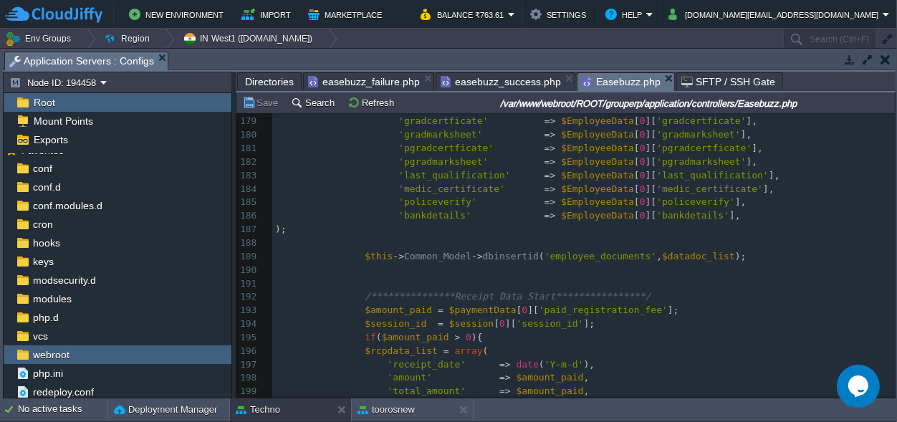
scroll to position [2381, 0]
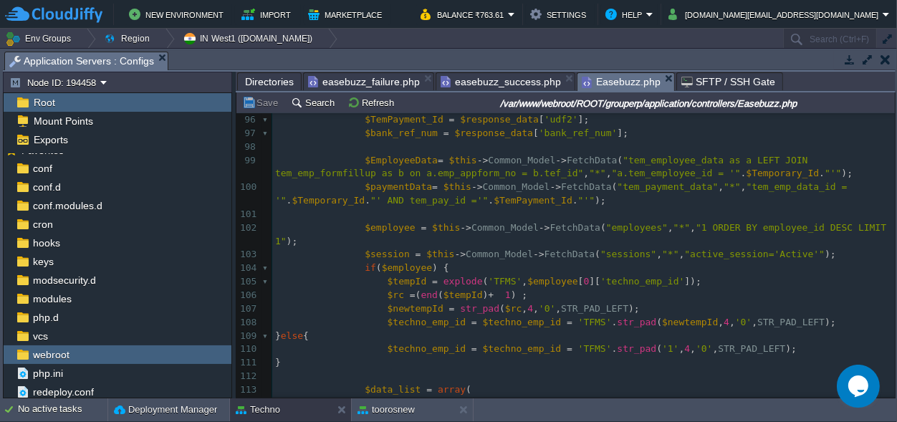
click at [575, 201] on pre "$paymentData = $this -> Common_Model -> FetchData ( "tem_payment_data" , "*" , …" at bounding box center [583, 194] width 623 height 27
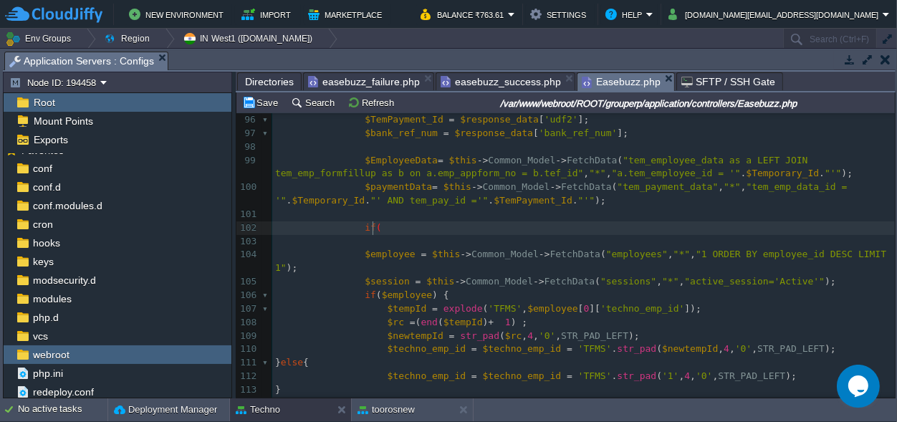
type textarea "if()"
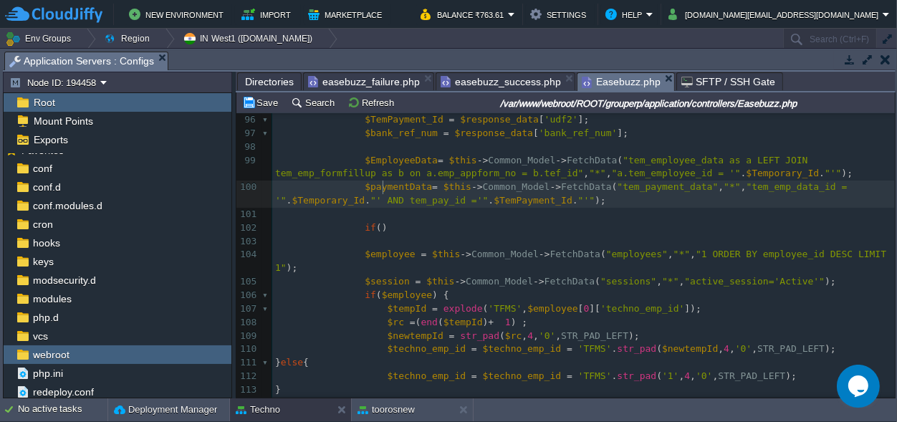
click at [385, 186] on div "xxxxxxxxxx <?php 81 $response = curl_exec ( $ch ); 82 curl_close ( $ch ); 83 } …" at bounding box center [583, 308] width 623 height 797
type textarea "$paymentData"
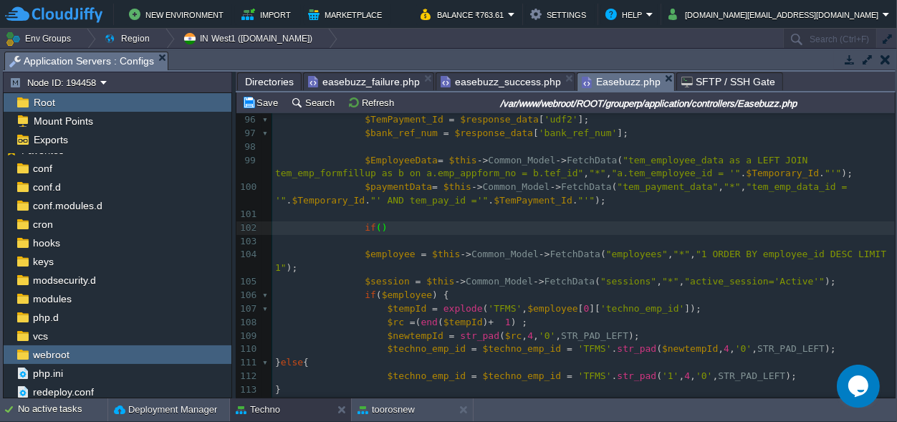
paste textarea "="
type textarea "=="
type textarea "[][]"
type textarea "0"
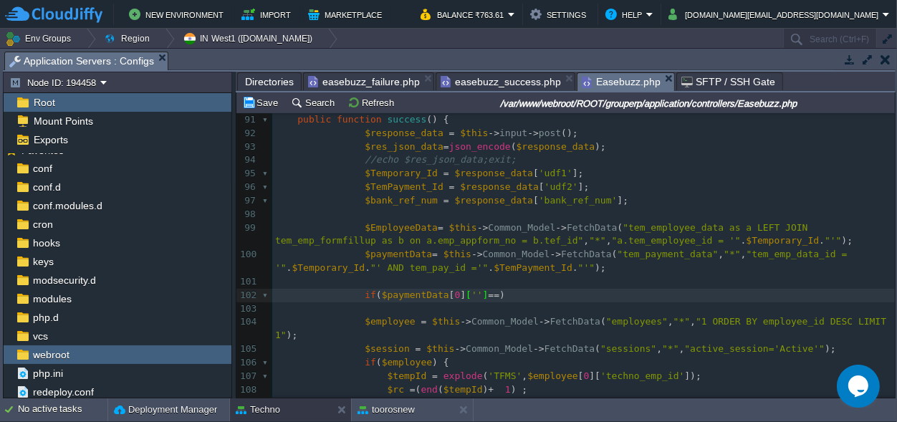
type textarea "''"
type textarea """"
click at [472, 296] on span "''" at bounding box center [477, 295] width 11 height 11
paste textarea "{"
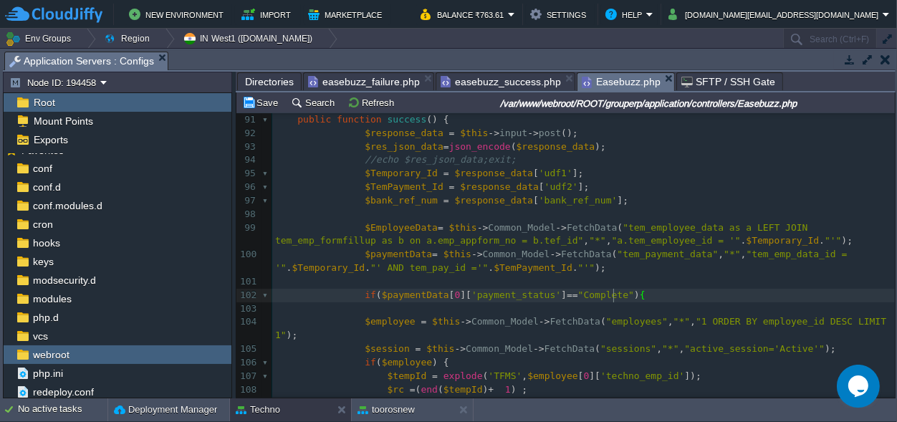
type textarea "{}"
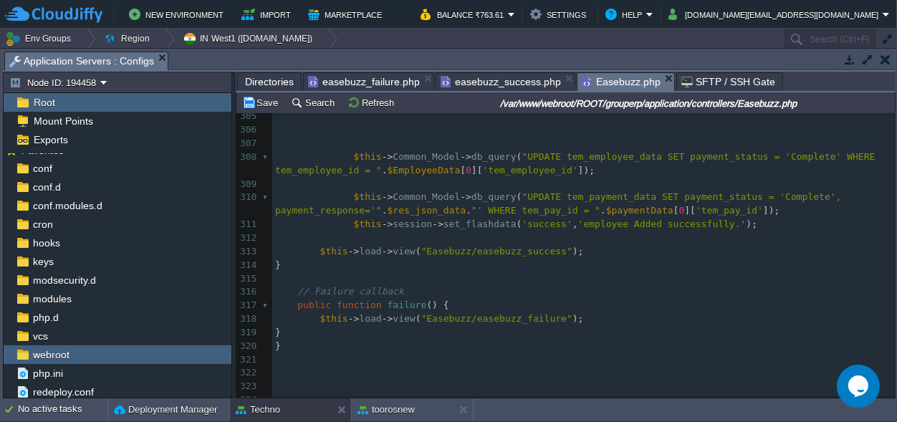
scroll to position [4312, 0]
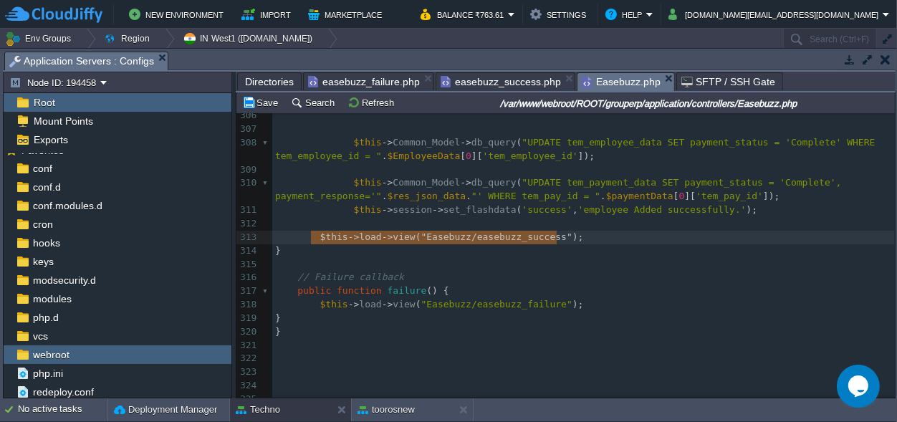
type textarea "$this->load->view("Easebuzz/easebuzz_success");"
drag, startPoint x: 577, startPoint y: 221, endPoint x: 315, endPoint y: 225, distance: 261.6
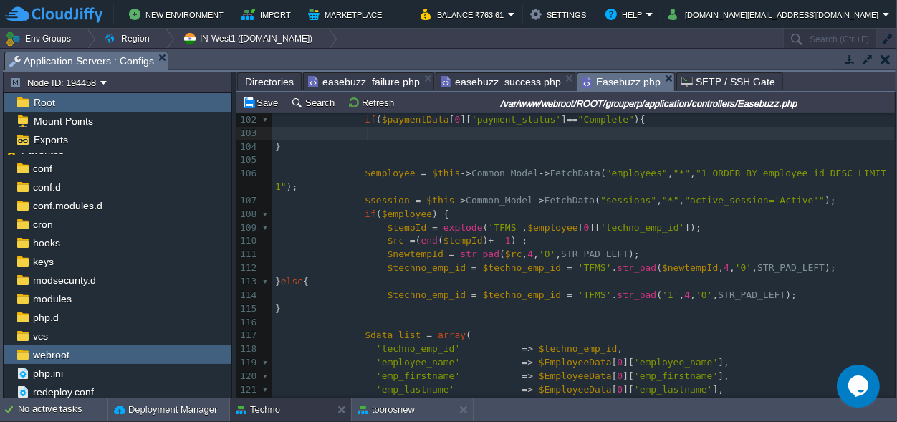
paste textarea "e"
type textarea "exit;"
click at [273, 99] on button "Save" at bounding box center [262, 102] width 40 height 13
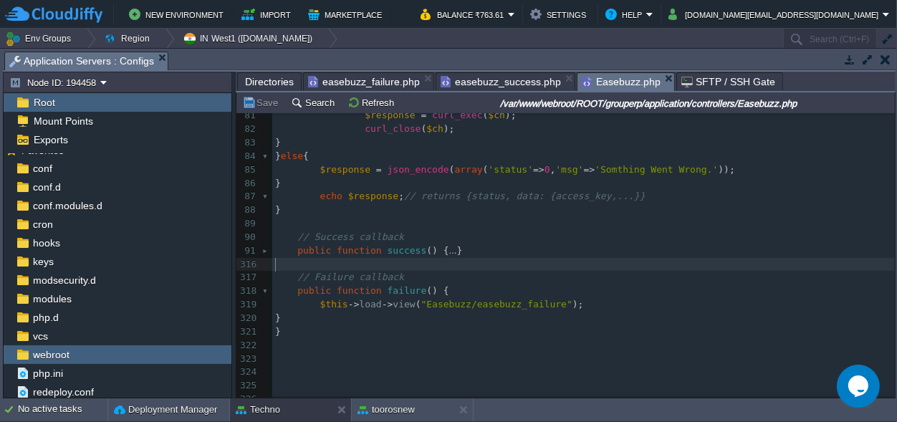
scroll to position [0, 0]
click at [297, 258] on pre "​" at bounding box center [583, 265] width 623 height 14
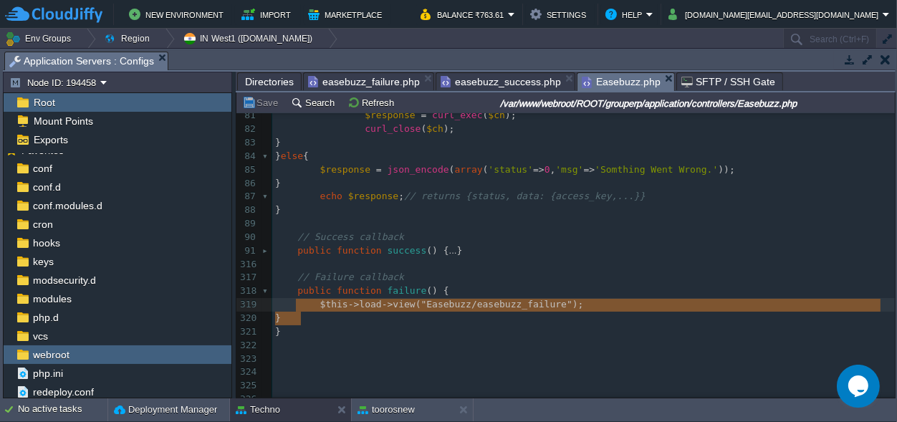
type textarea "public function failure() { $this->load->view("Easebuzz/easebuzz_failure"); }"
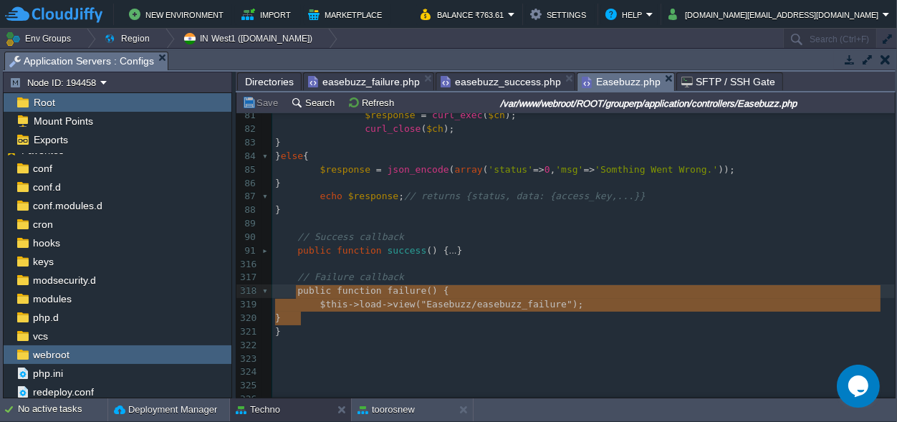
scroll to position [22, 25]
drag, startPoint x: 303, startPoint y: 312, endPoint x: 295, endPoint y: 285, distance: 27.9
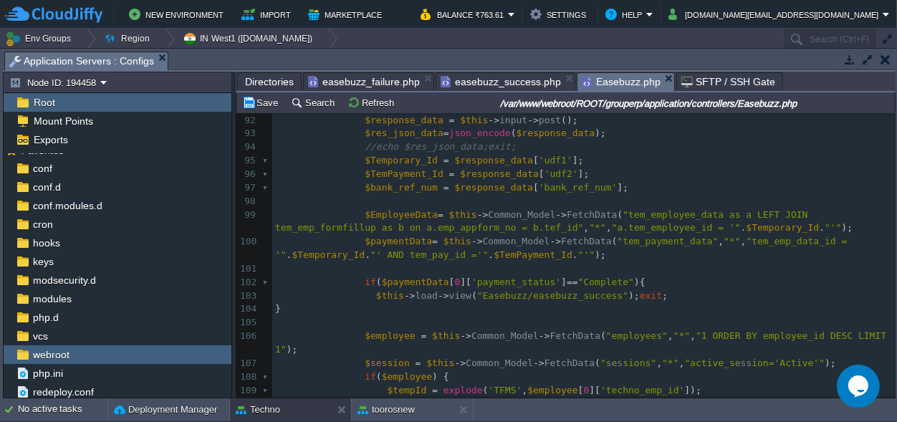
scroll to position [1286, 0]
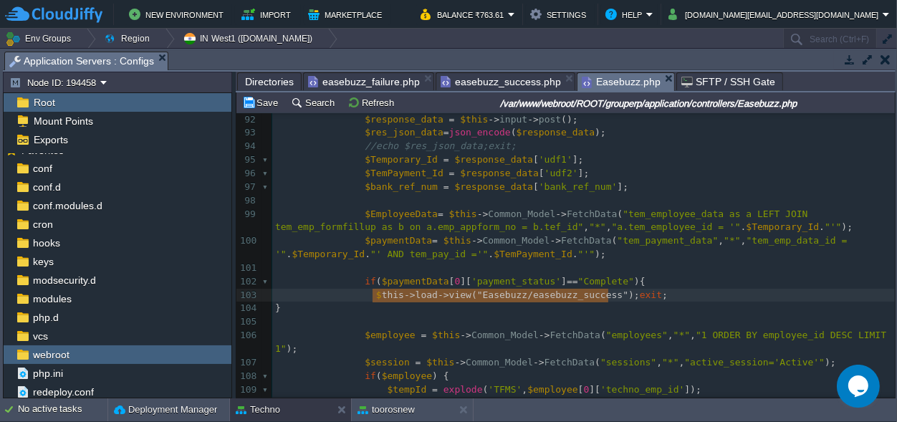
type textarea "$this->load->view("Easebuzz/easebuzz_success");"
drag, startPoint x: 606, startPoint y: 296, endPoint x: 367, endPoint y: 295, distance: 239.4
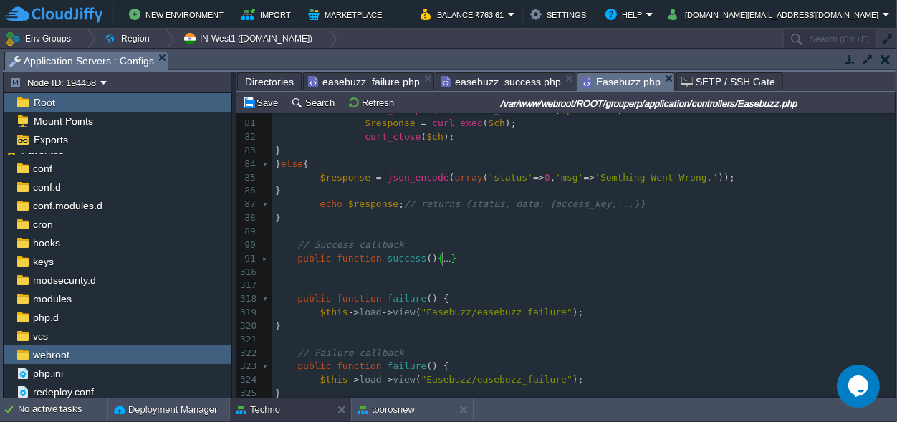
scroll to position [1152, 0]
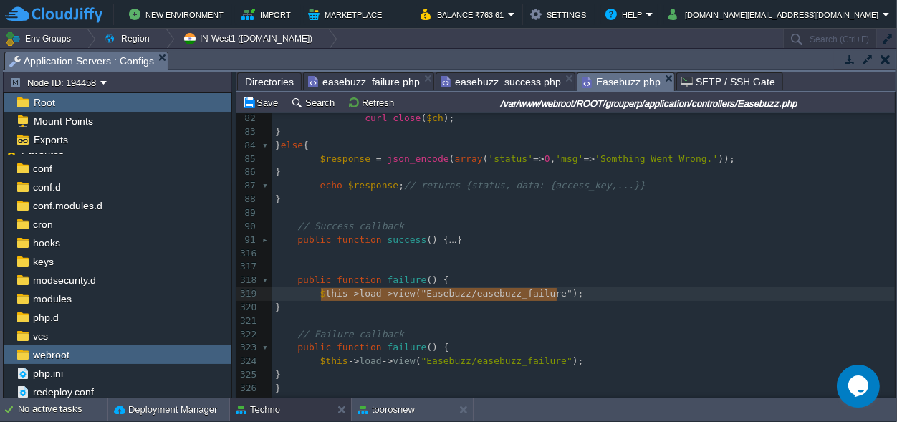
type textarea "$this->load->view("Easebuzz/easebuzz_failure");"
drag, startPoint x: 576, startPoint y: 289, endPoint x: 317, endPoint y: 297, distance: 258.8
paste textarea
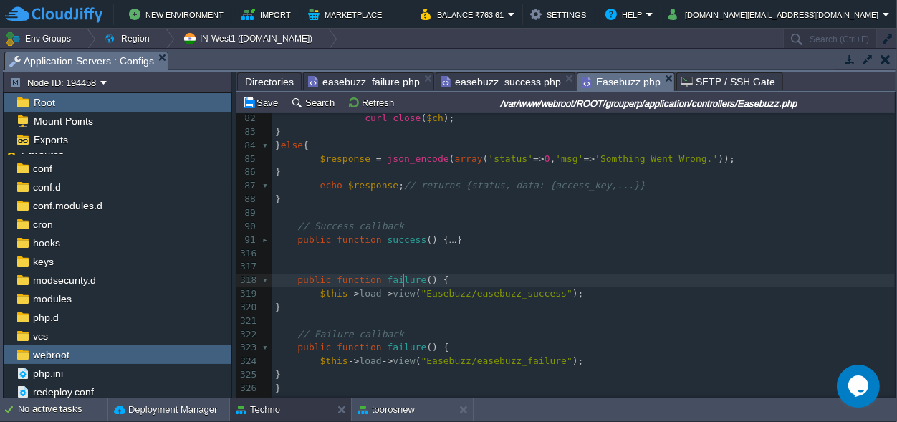
scroll to position [0, 0]
click at [401, 276] on span "failure" at bounding box center [407, 279] width 39 height 11
type textarea "failure"
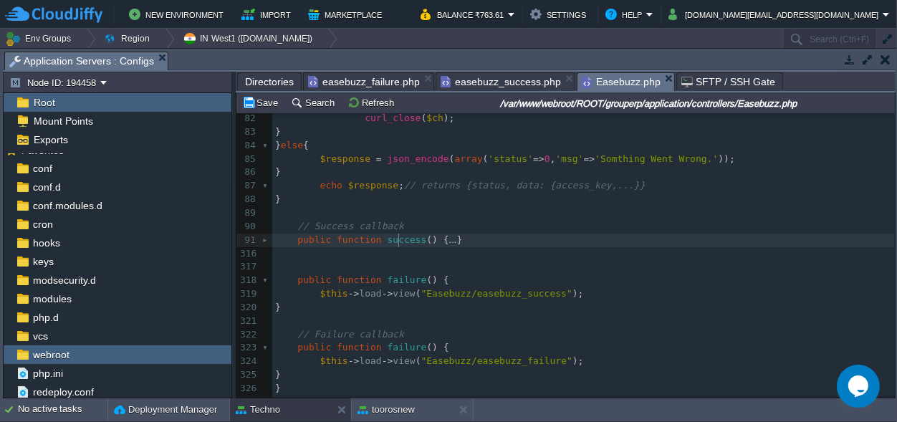
click at [396, 240] on span "success" at bounding box center [407, 239] width 39 height 11
type textarea "success"
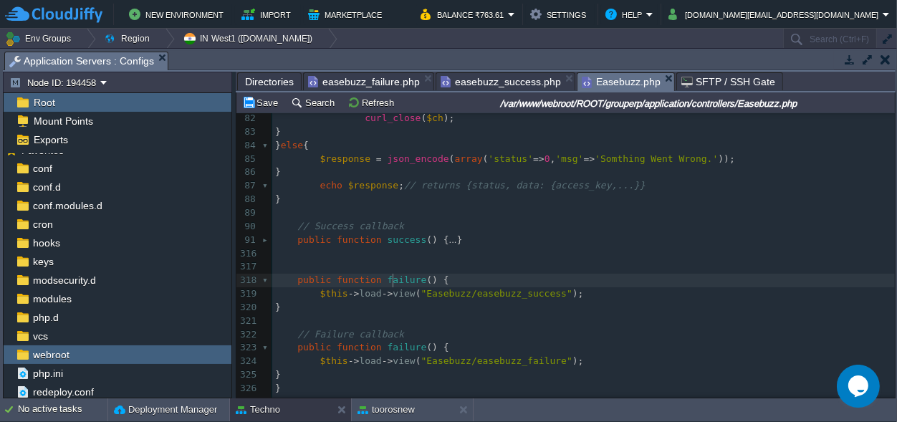
scroll to position [0, 0]
click at [391, 280] on span "failure" at bounding box center [407, 279] width 39 height 11
type textarea "failure"
type textarea "Pay"
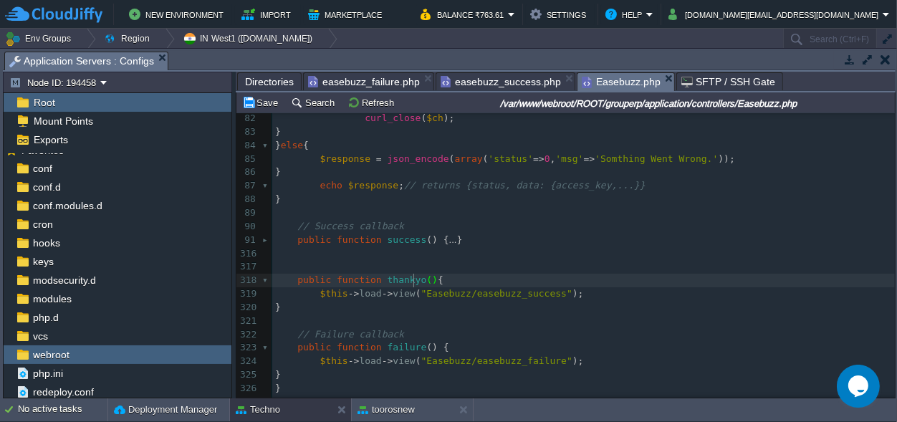
type textarea "thankyou"
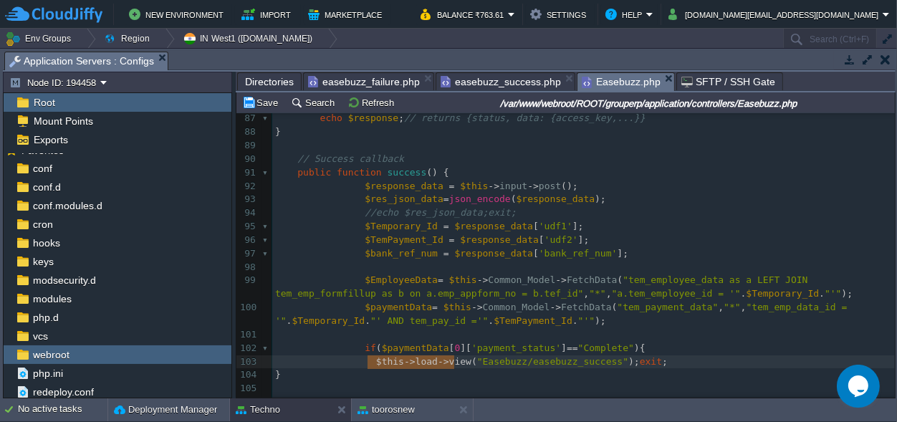
drag, startPoint x: 454, startPoint y: 363, endPoint x: 369, endPoint y: 361, distance: 84.6
type textarea "redirect"
type textarea "easebuzz_success"
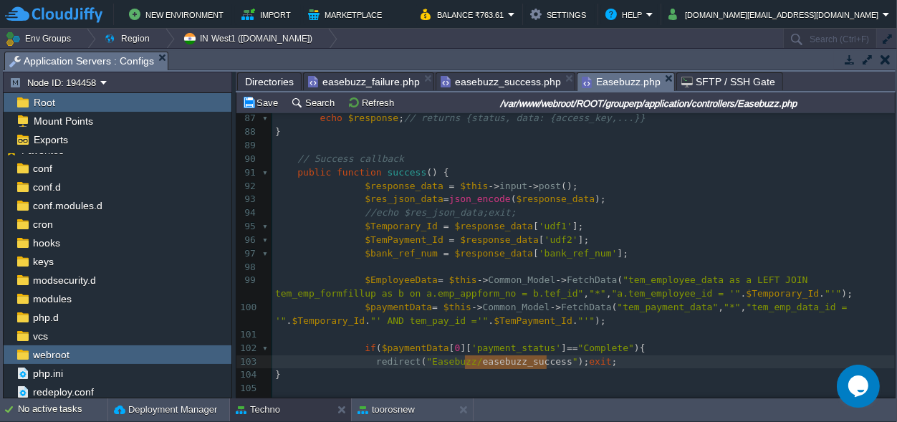
paste textarea
click at [553, 361] on pre "redirect ( "Easebuzz/thankyou" ); exit ;" at bounding box center [583, 362] width 623 height 14
click at [268, 100] on button "Save" at bounding box center [262, 102] width 40 height 13
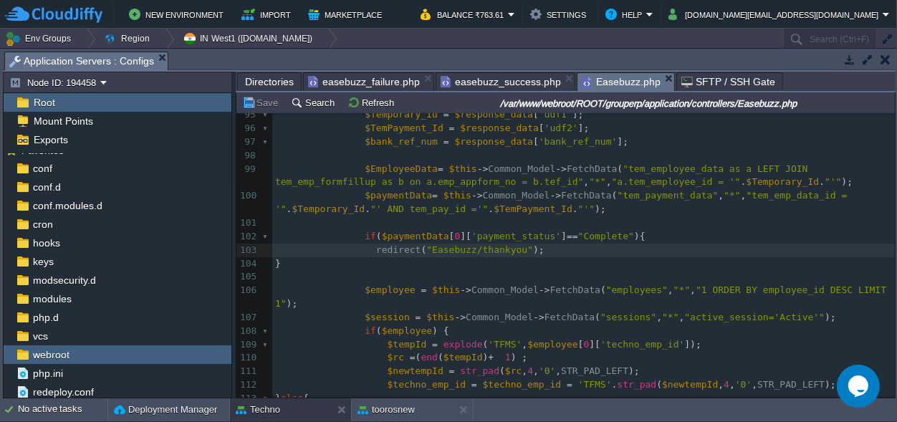
scroll to position [1286, 0]
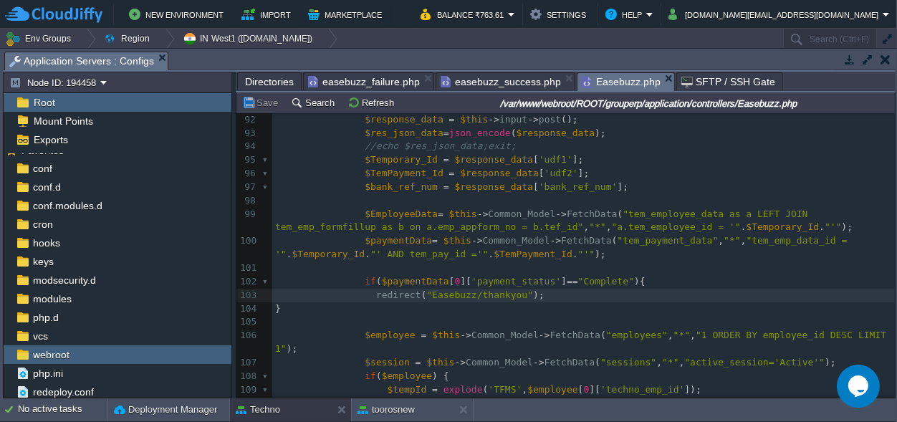
type textarea "Complete"
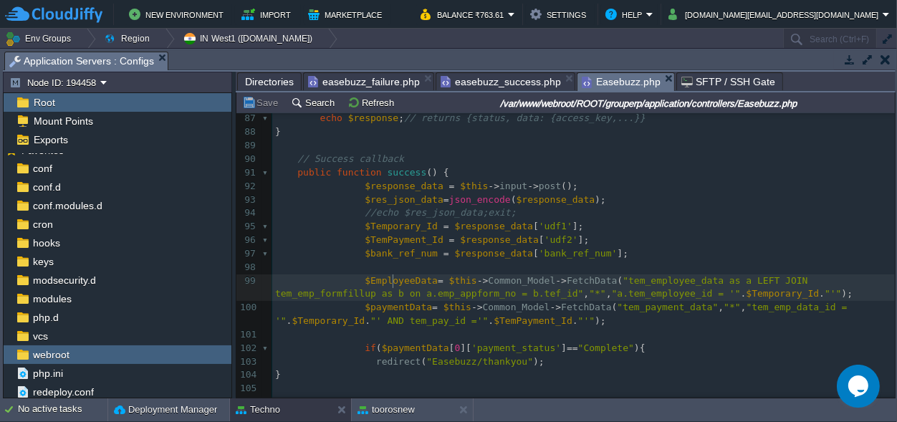
scroll to position [0, 0]
click at [391, 277] on span "$EmployeeData" at bounding box center [401, 280] width 73 height 11
type textarea "$EmployeeData"
click at [410, 350] on div "x 77 $ch = curl_init ( $url ); 78 curl_setopt ( $ch , CURLOPT_RETURNTRANSFER , …" at bounding box center [583, 294] width 623 height 635
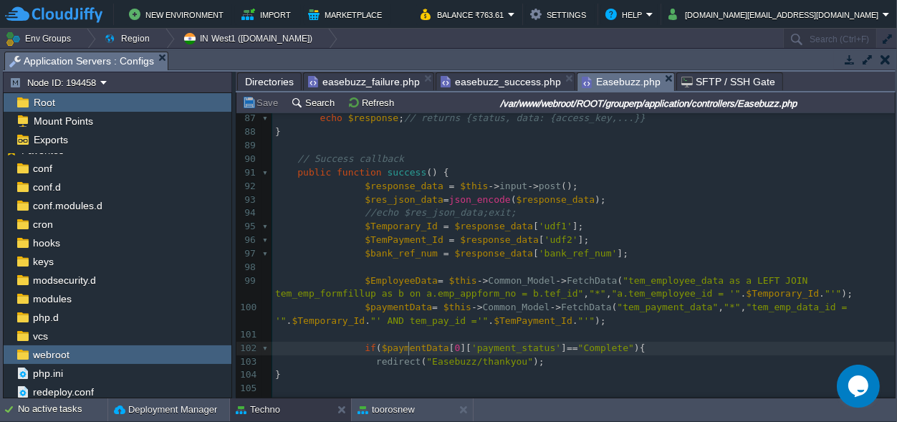
type textarea "$paymentData"
click at [267, 100] on button "Save" at bounding box center [262, 102] width 40 height 13
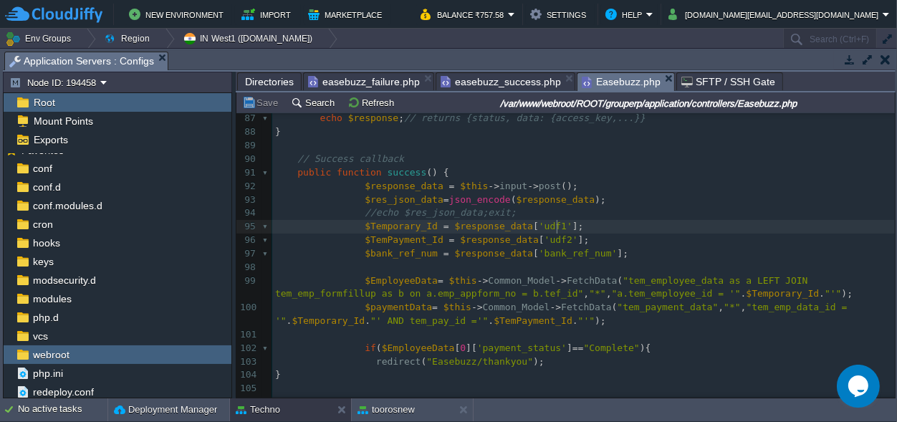
click at [634, 229] on pre "$Temporary_Id = $response_data [ 'udf1' ];" at bounding box center [583, 227] width 623 height 14
